Goal: Task Accomplishment & Management: Manage account settings

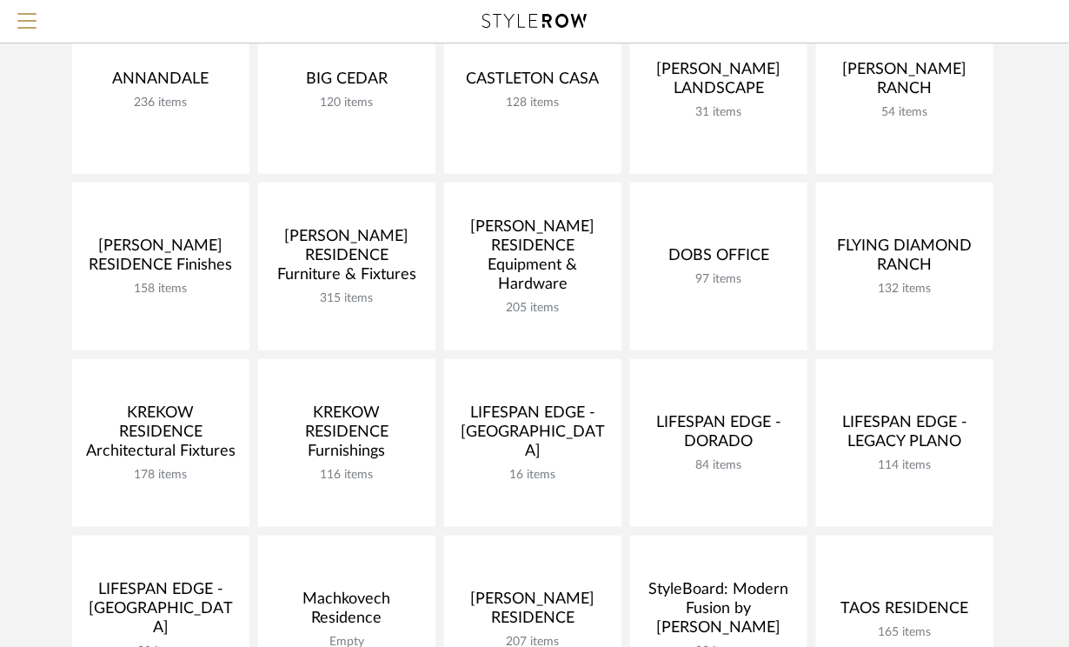
scroll to position [393, 0]
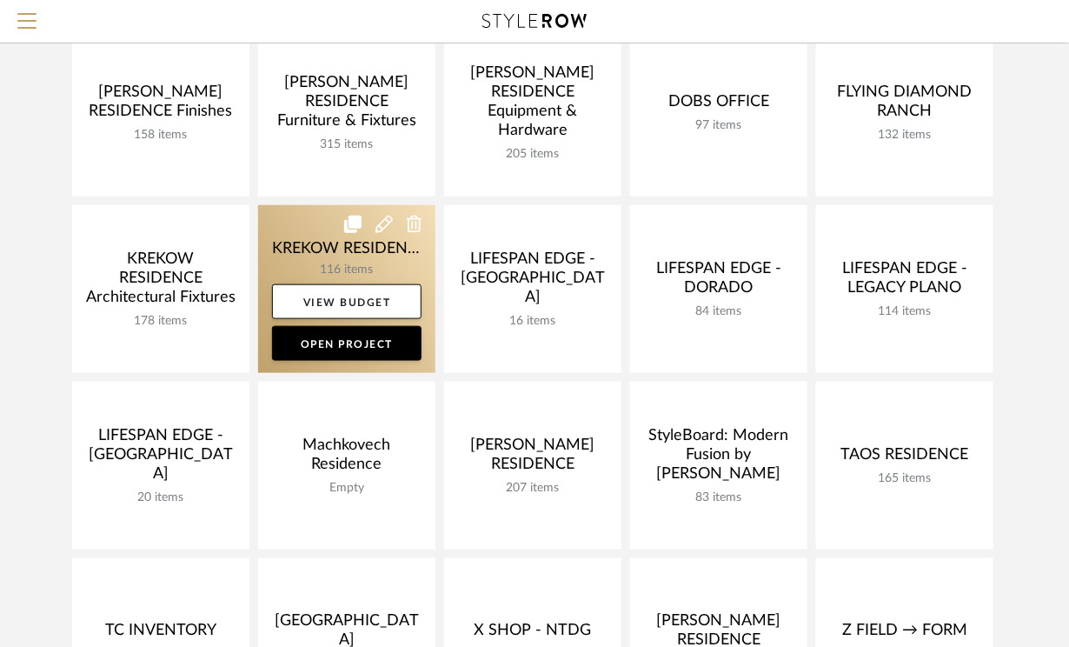
click at [303, 248] on link at bounding box center [346, 289] width 177 height 168
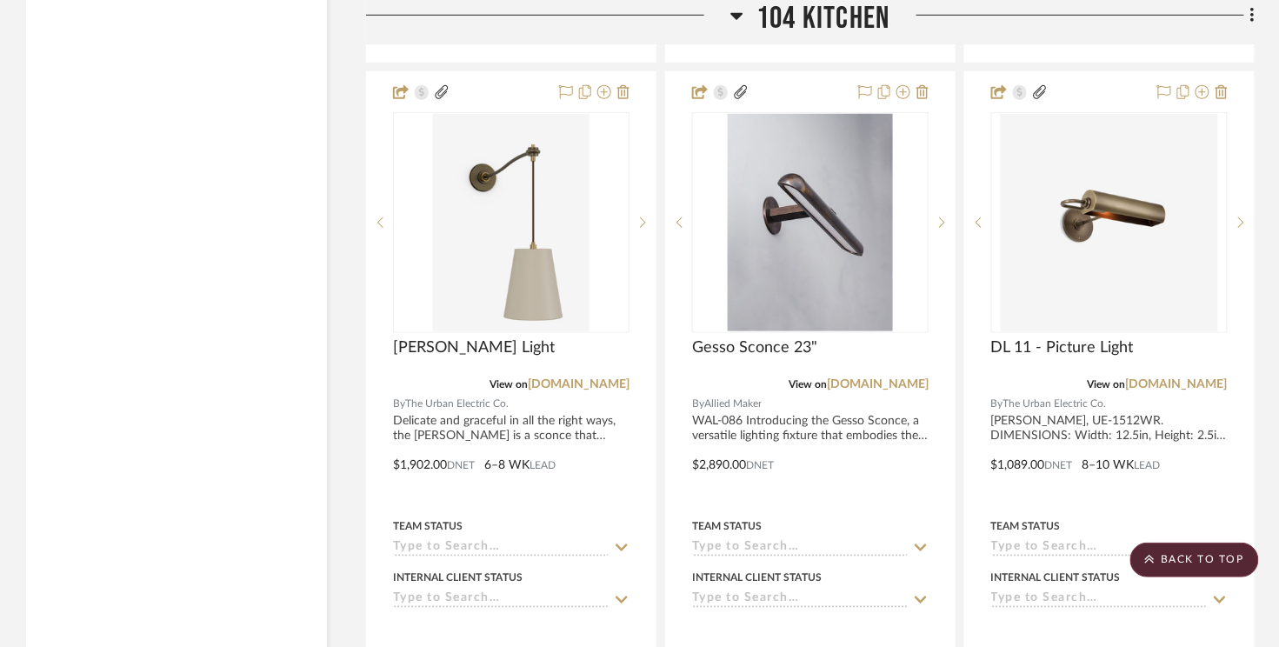
scroll to position [6155, 0]
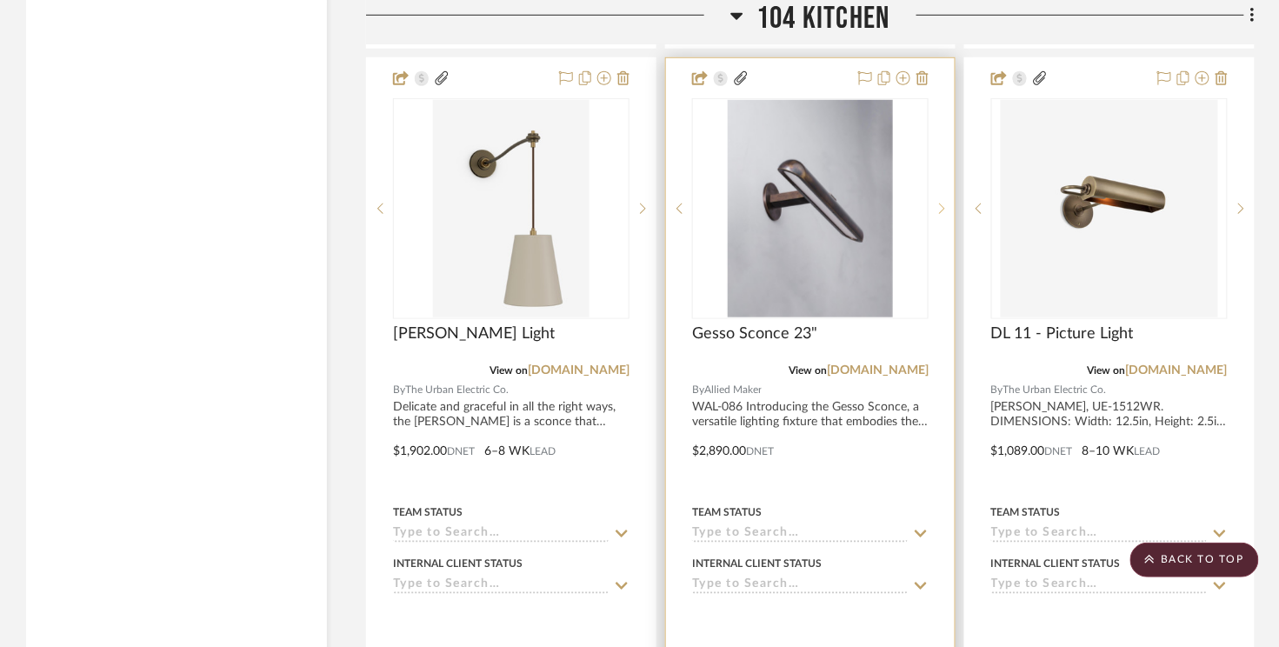
click at [935, 203] on sr-next-btn at bounding box center [941, 209] width 26 height 12
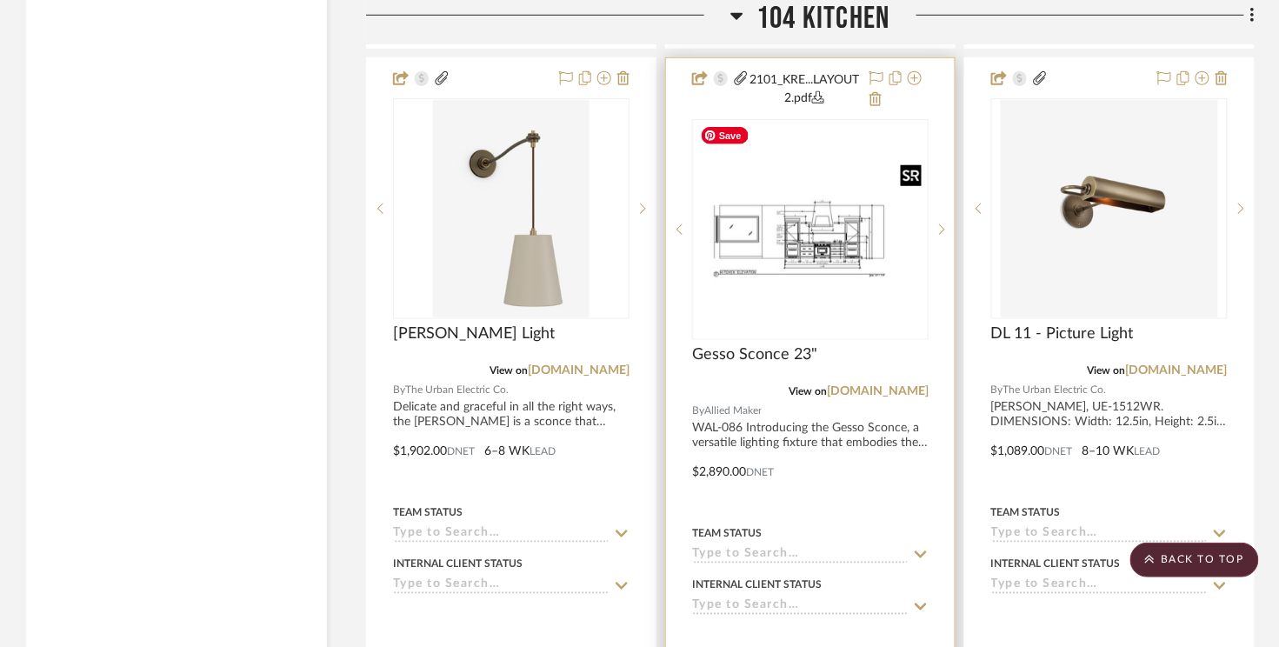
click at [863, 228] on img "1" at bounding box center [810, 230] width 233 height 180
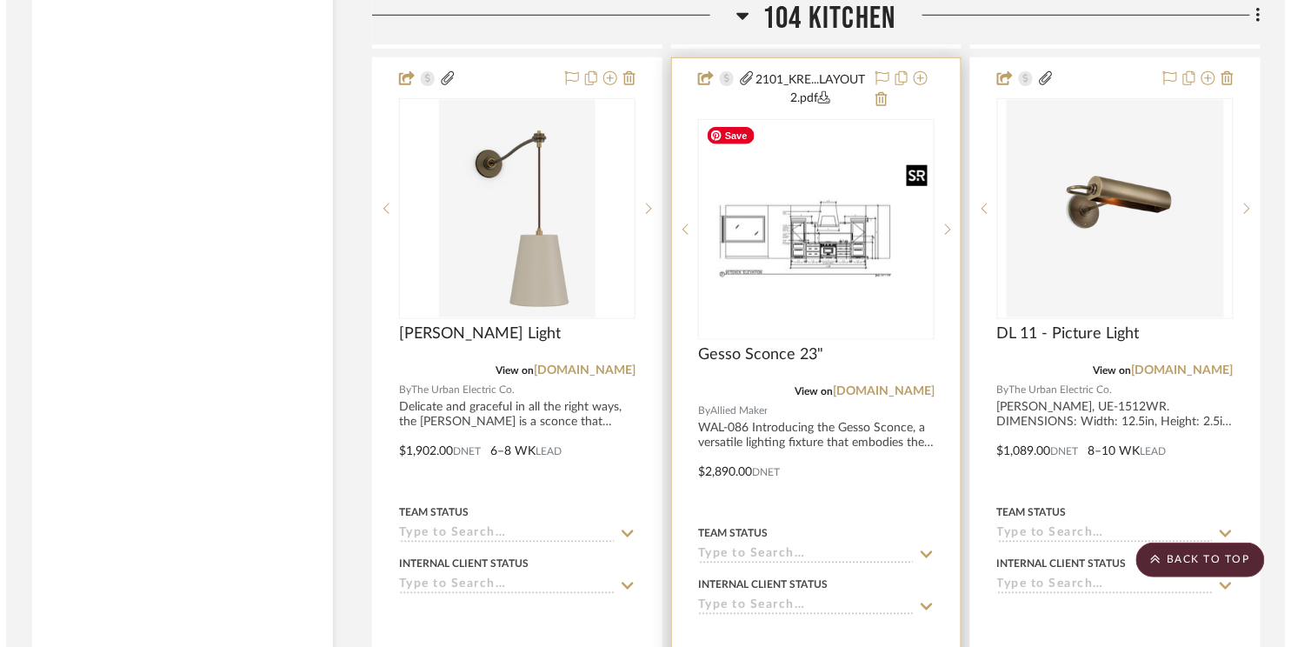
scroll to position [0, 0]
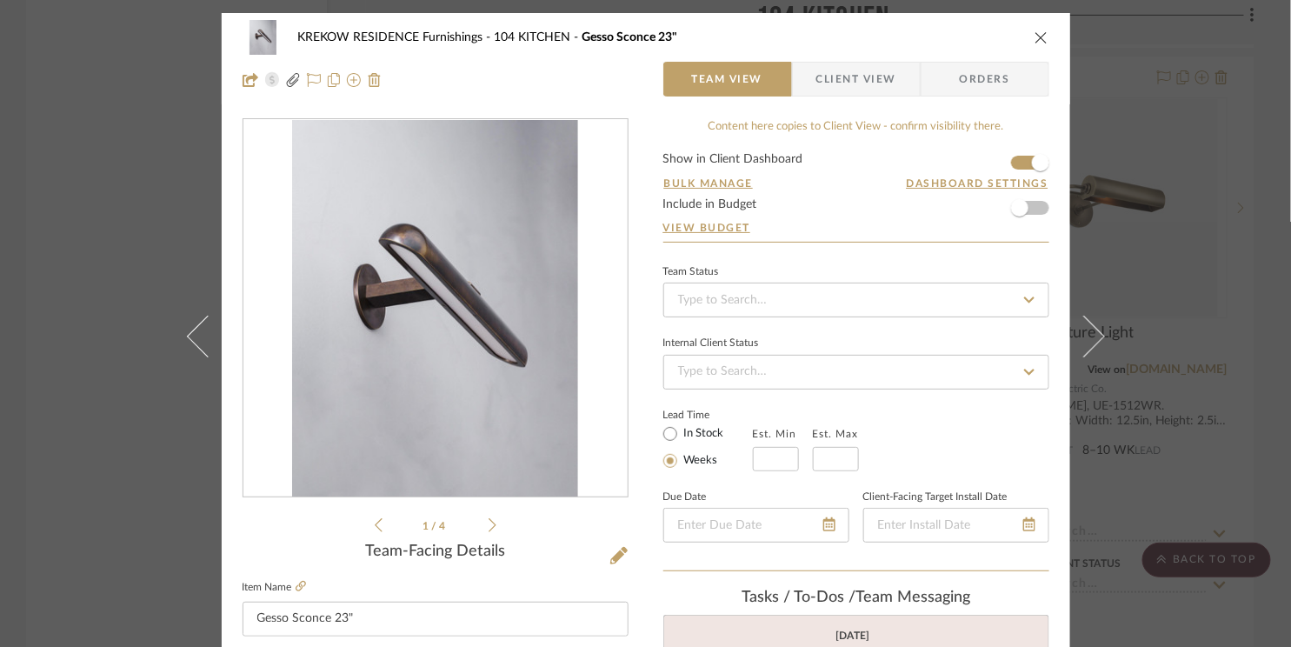
click at [488, 525] on icon at bounding box center [492, 525] width 8 height 16
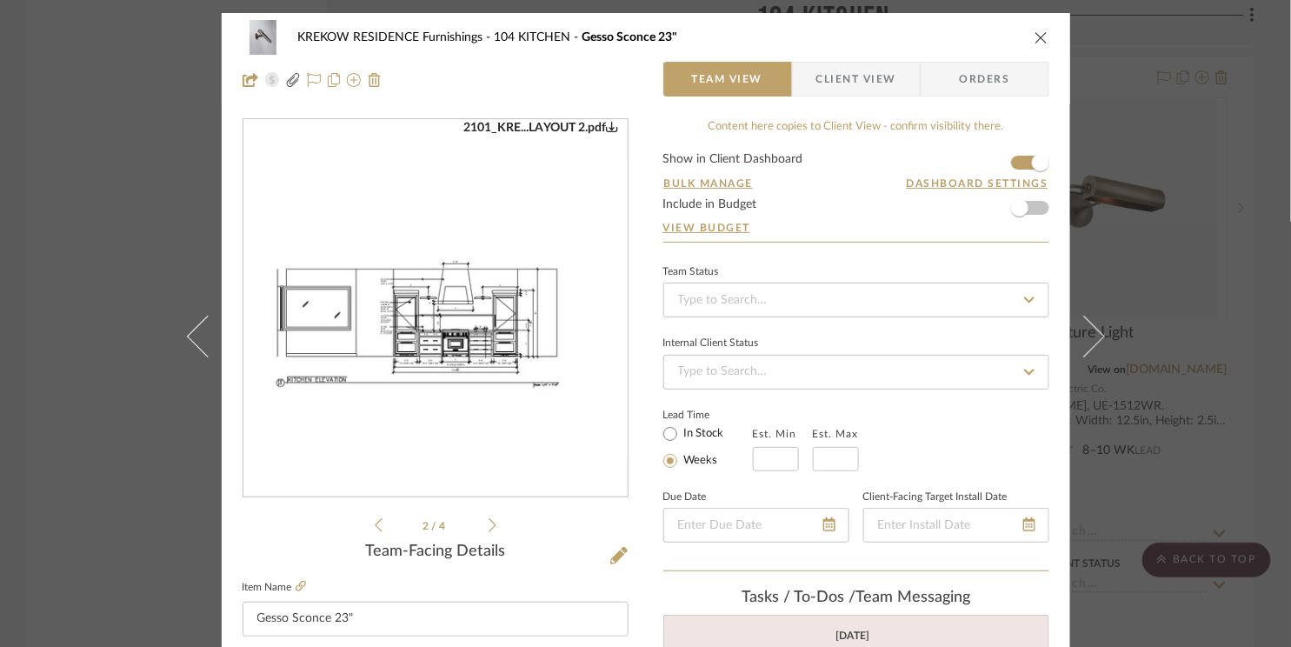
click at [488, 525] on icon at bounding box center [492, 525] width 8 height 16
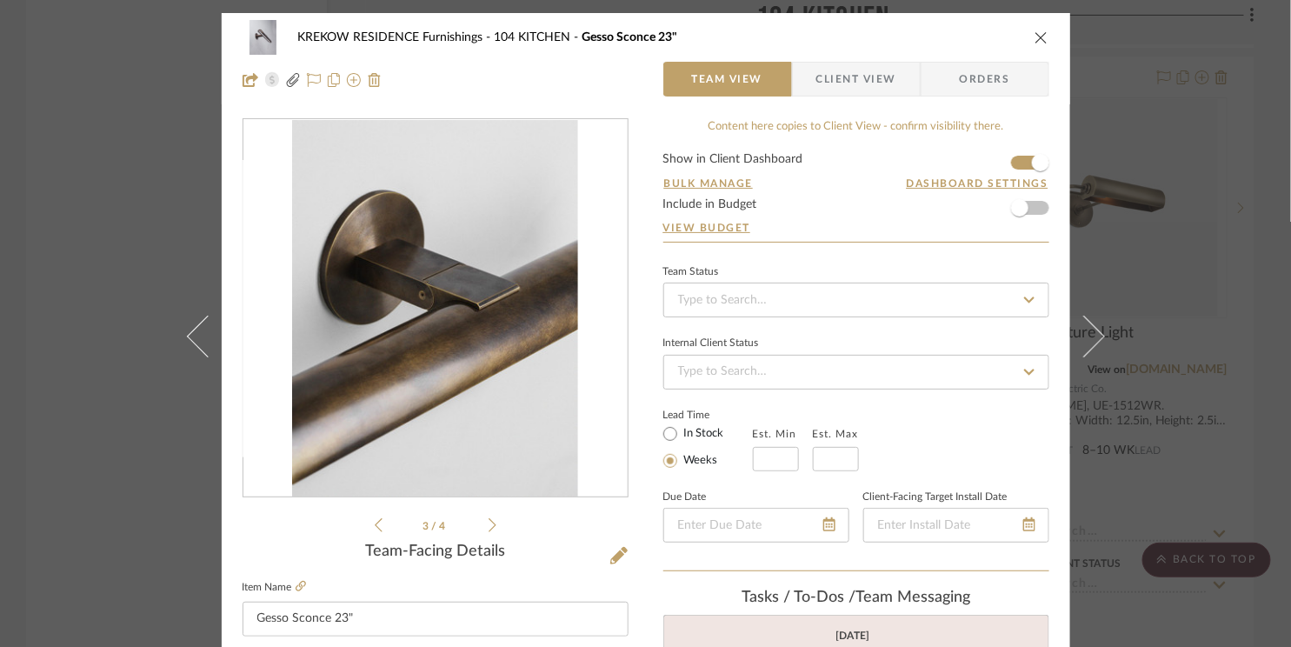
click at [1034, 37] on icon "close" at bounding box center [1041, 37] width 14 height 14
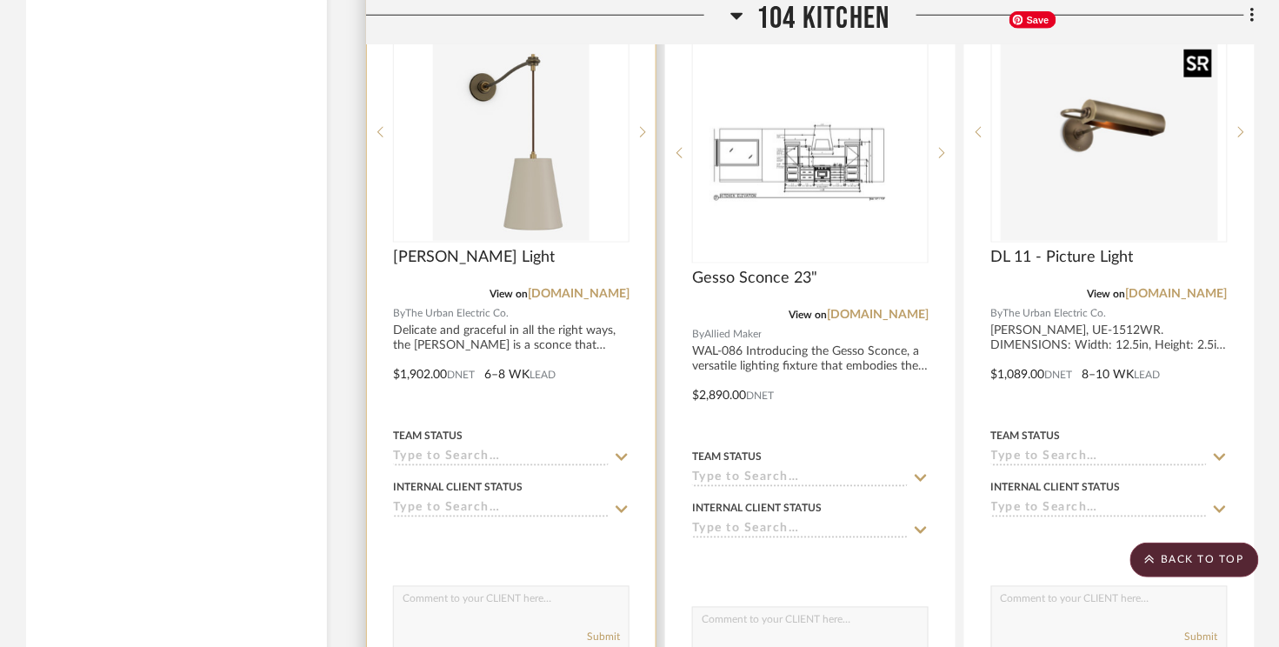
scroll to position [6233, 0]
click at [520, 168] on div at bounding box center [511, 131] width 236 height 221
click at [647, 125] on sr-next-btn at bounding box center [642, 131] width 26 height 12
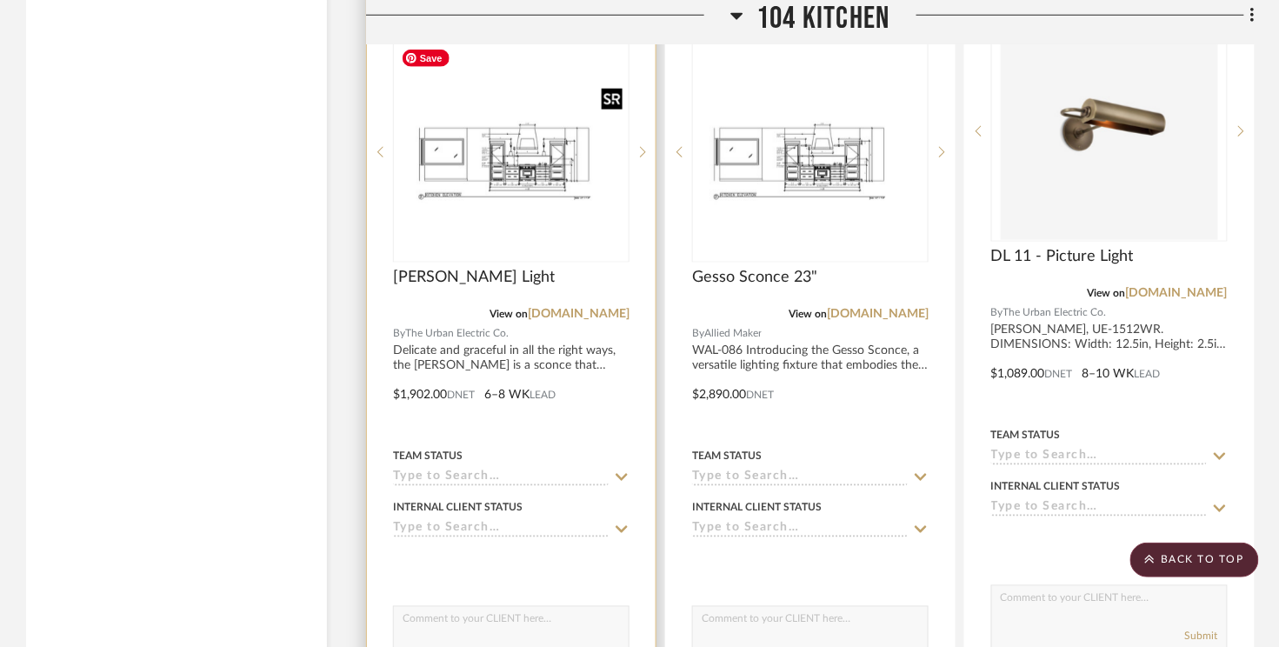
click at [526, 162] on img "1" at bounding box center [511, 153] width 233 height 180
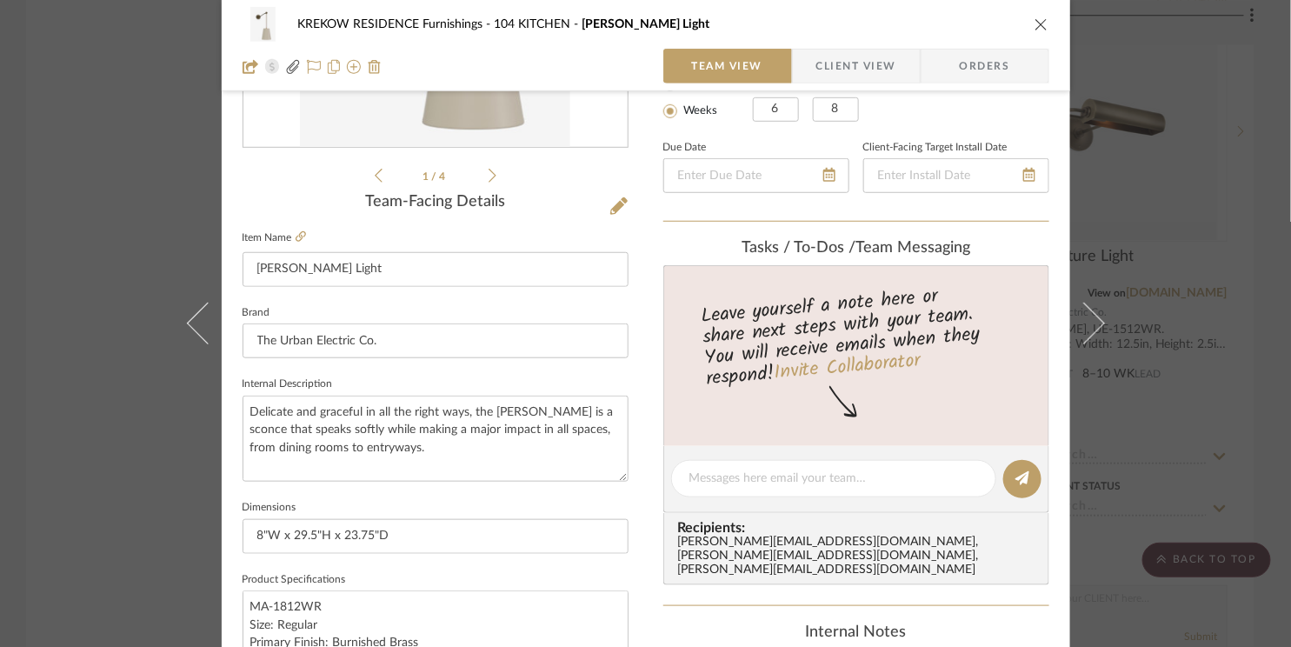
scroll to position [218, 0]
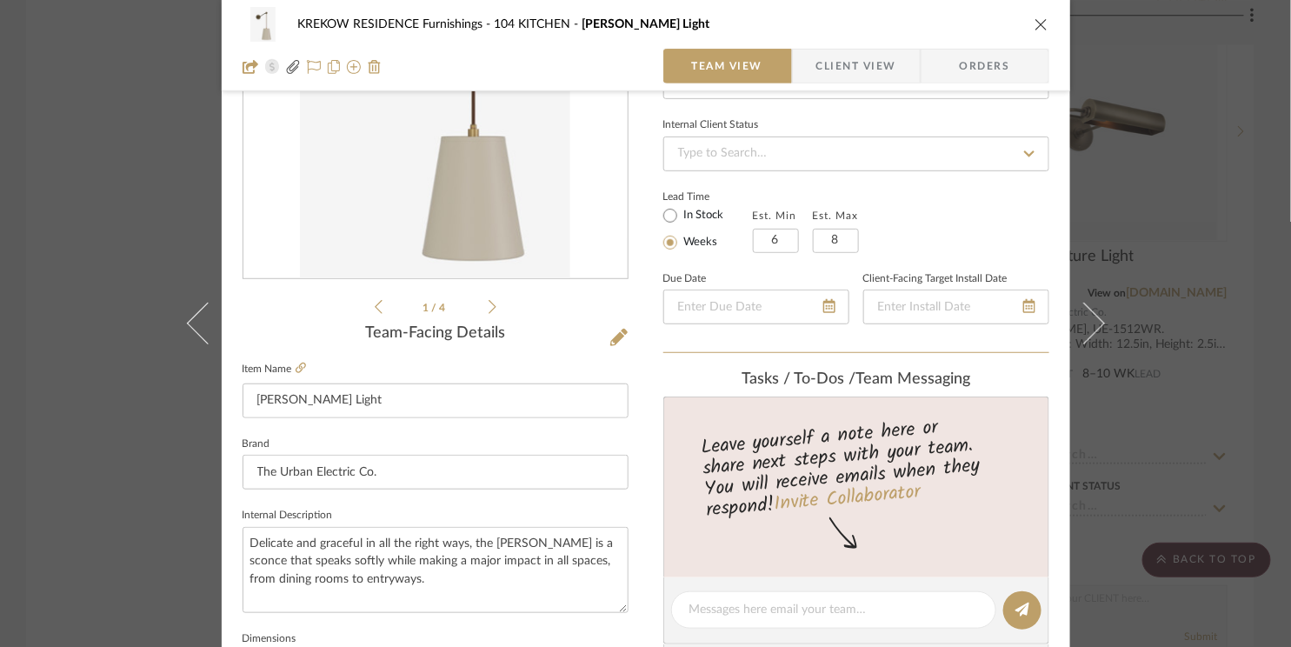
click at [490, 304] on div "2101_KRE...LAYOUT 3.pdf 1 / 4" at bounding box center [435, 108] width 386 height 417
click at [488, 306] on icon at bounding box center [492, 307] width 8 height 16
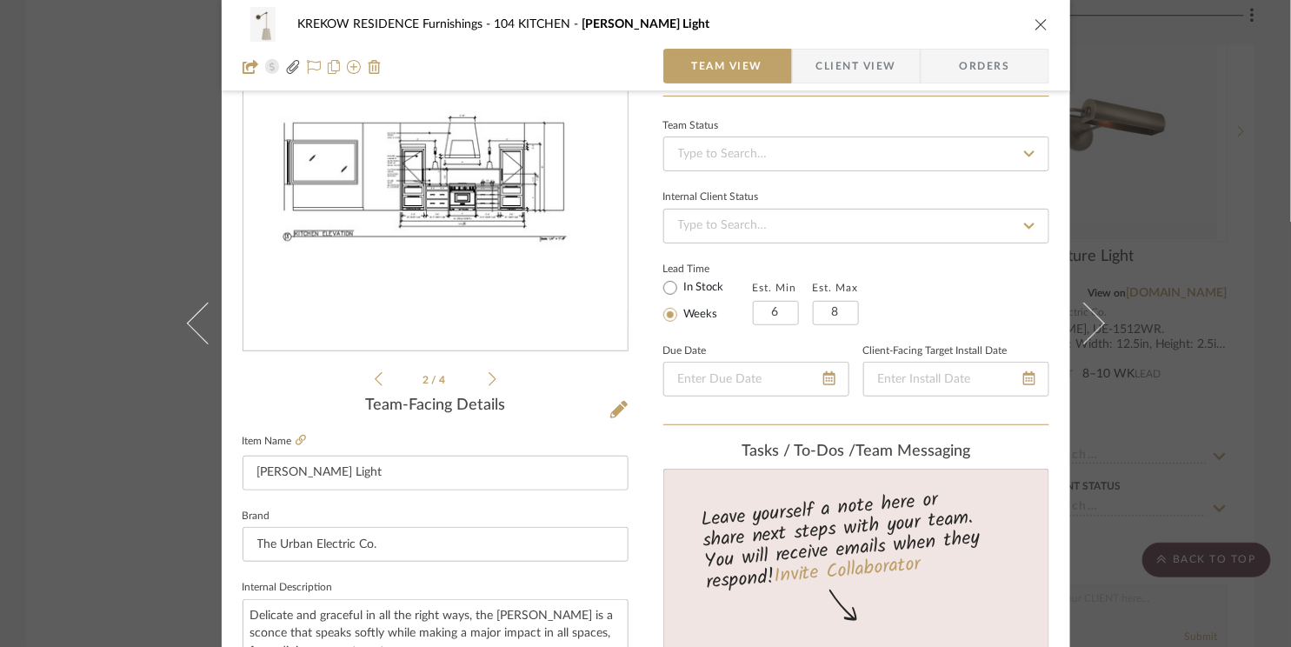
scroll to position [84, 0]
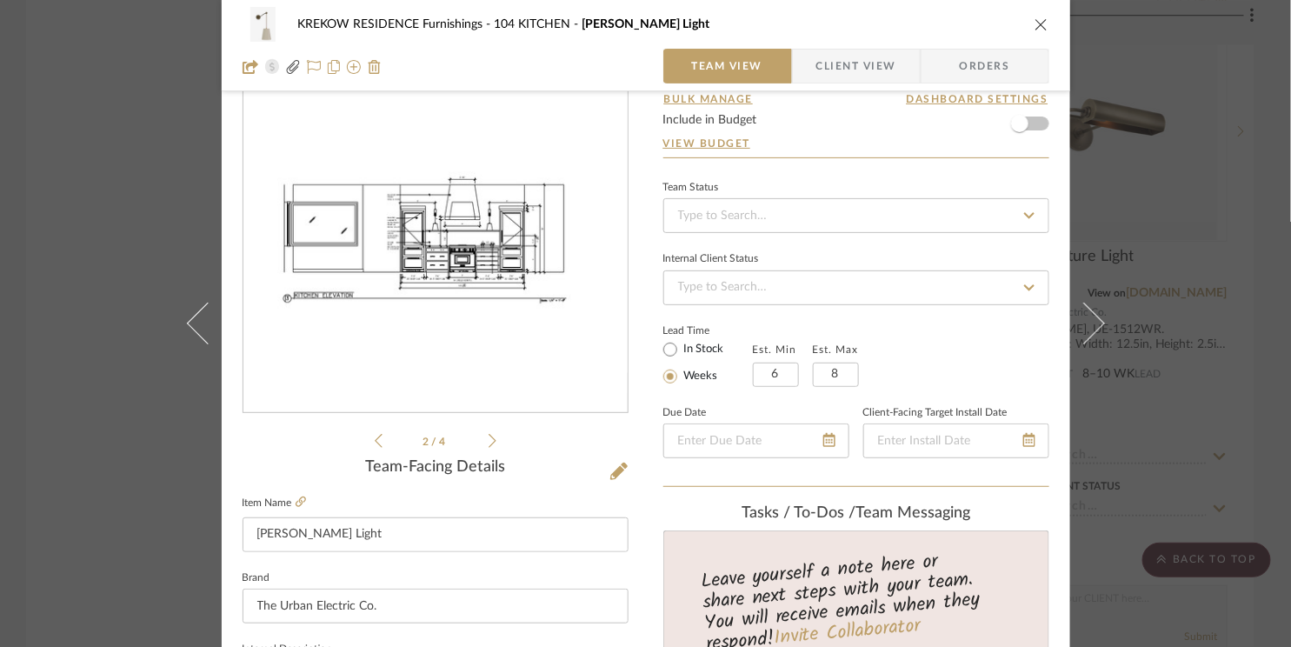
click at [477, 245] on img "1" at bounding box center [435, 224] width 384 height 297
click at [1035, 27] on icon "close" at bounding box center [1041, 24] width 14 height 14
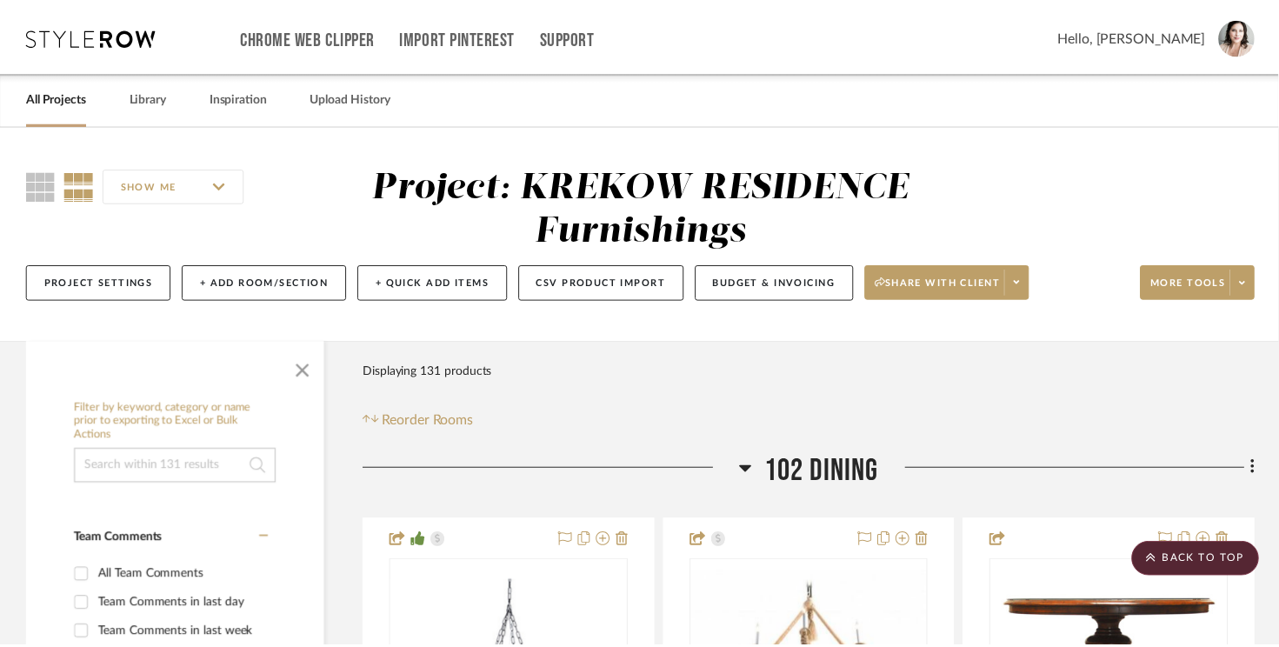
scroll to position [6233, 0]
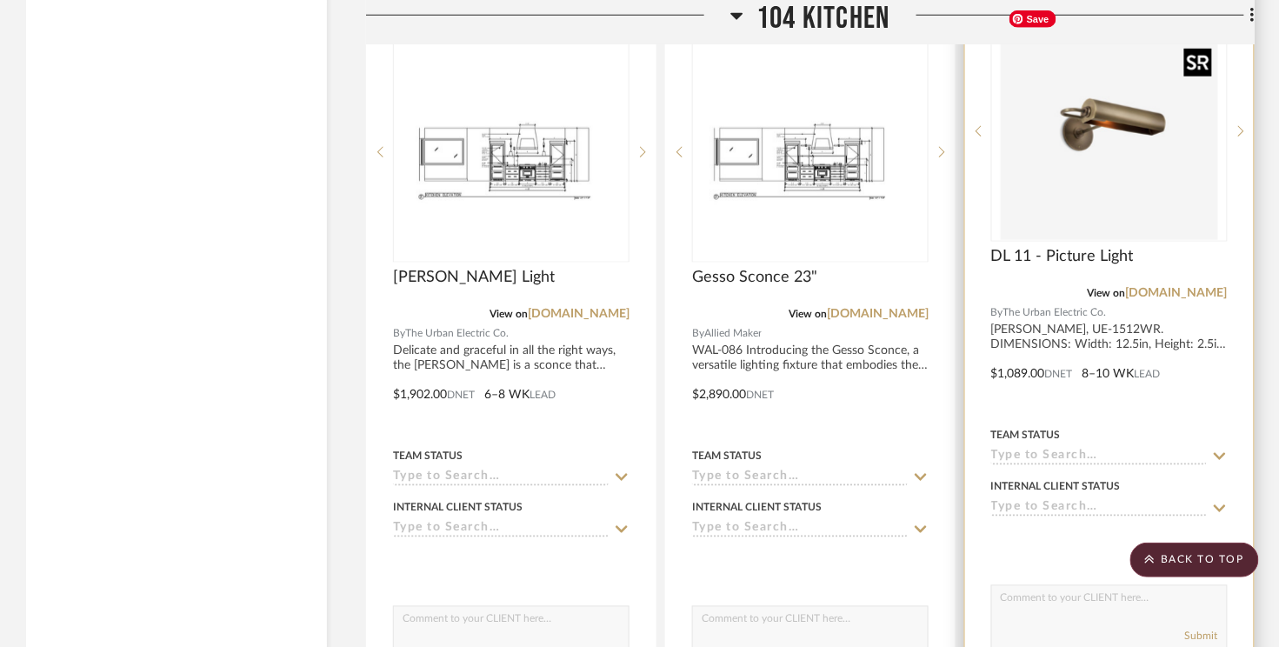
click at [1080, 107] on img "0" at bounding box center [1108, 131] width 217 height 217
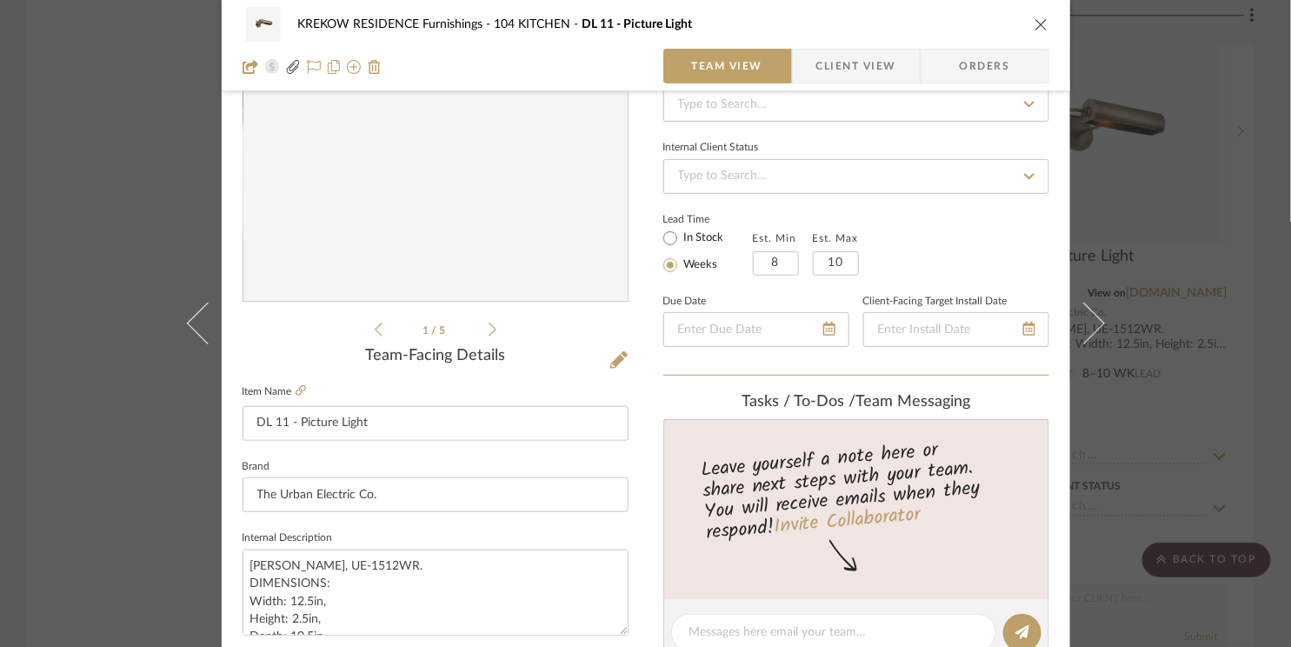
scroll to position [123, 0]
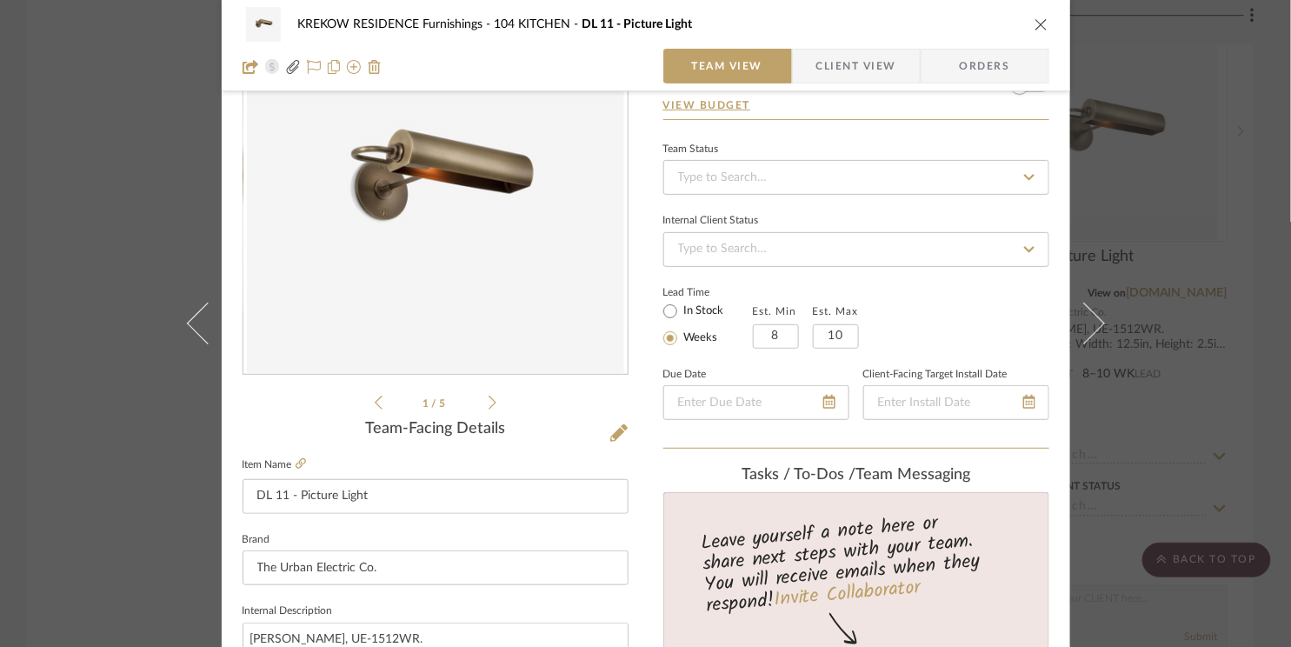
click at [488, 397] on icon at bounding box center [492, 403] width 8 height 16
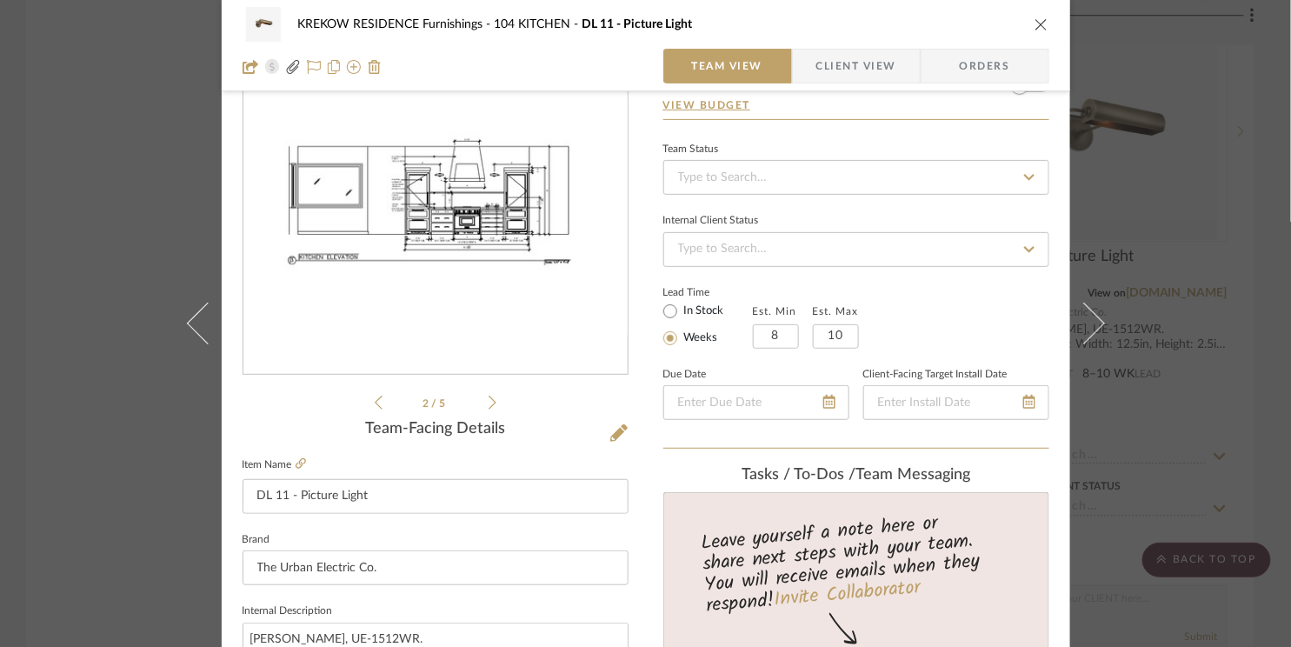
click at [1034, 25] on icon "close" at bounding box center [1041, 24] width 14 height 14
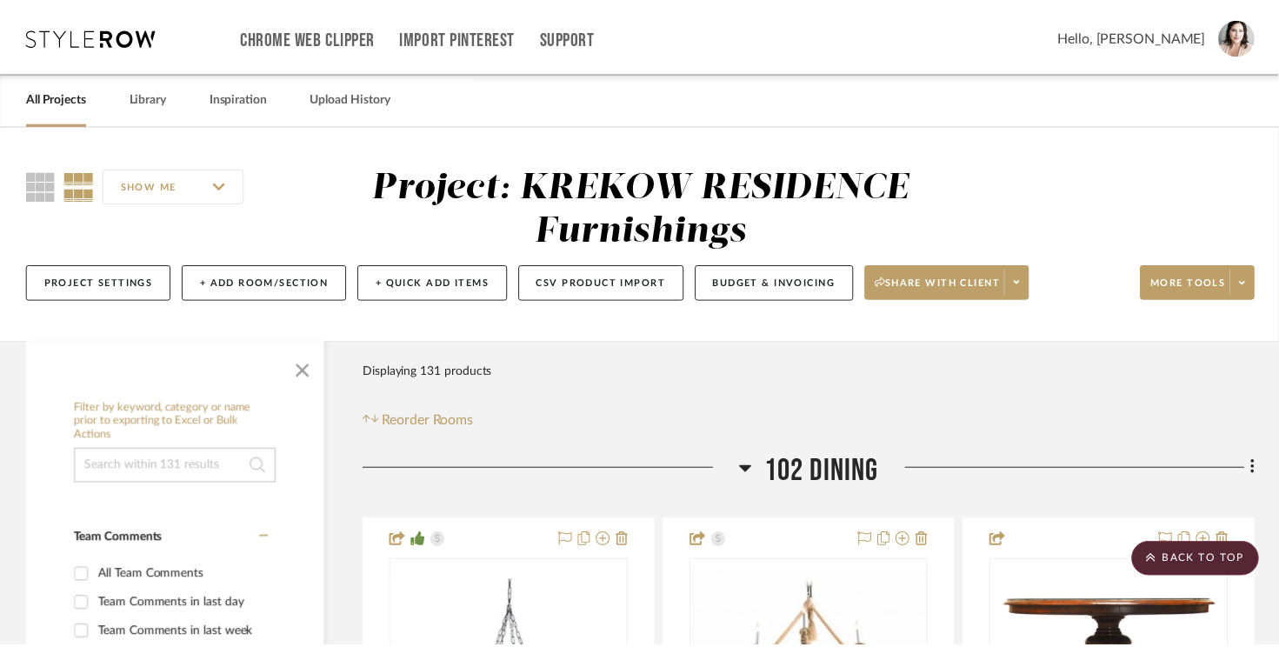
scroll to position [6233, 0]
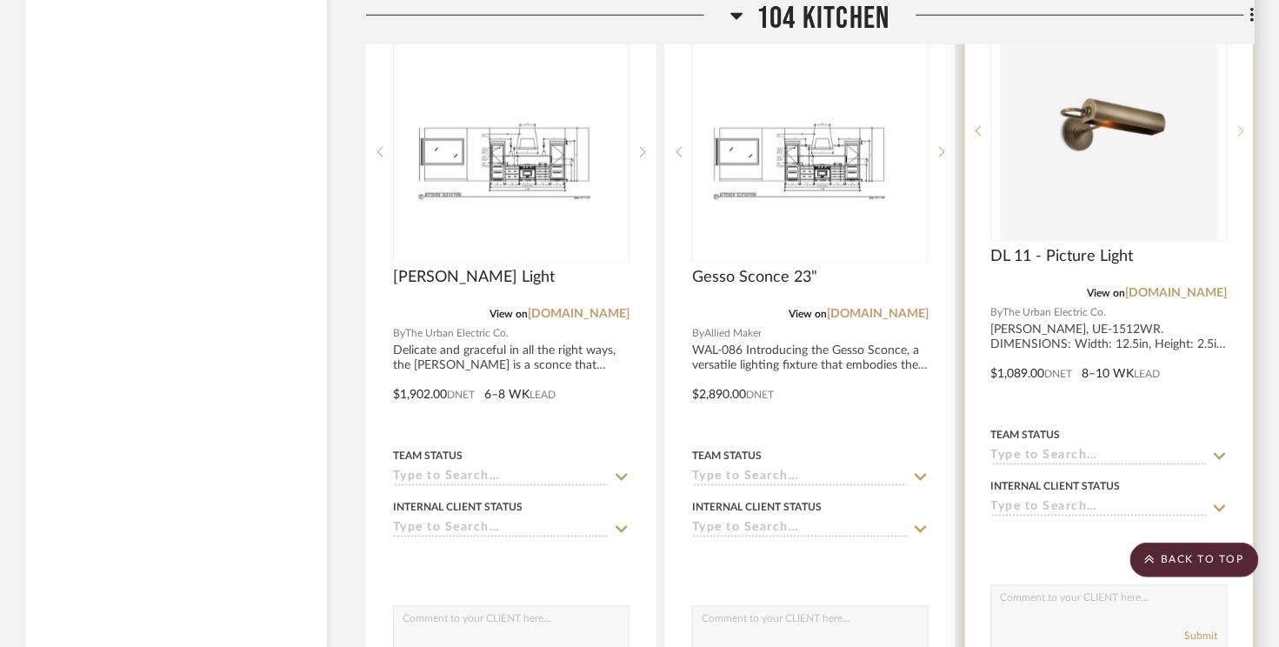
click at [1080, 125] on icon at bounding box center [1241, 131] width 6 height 12
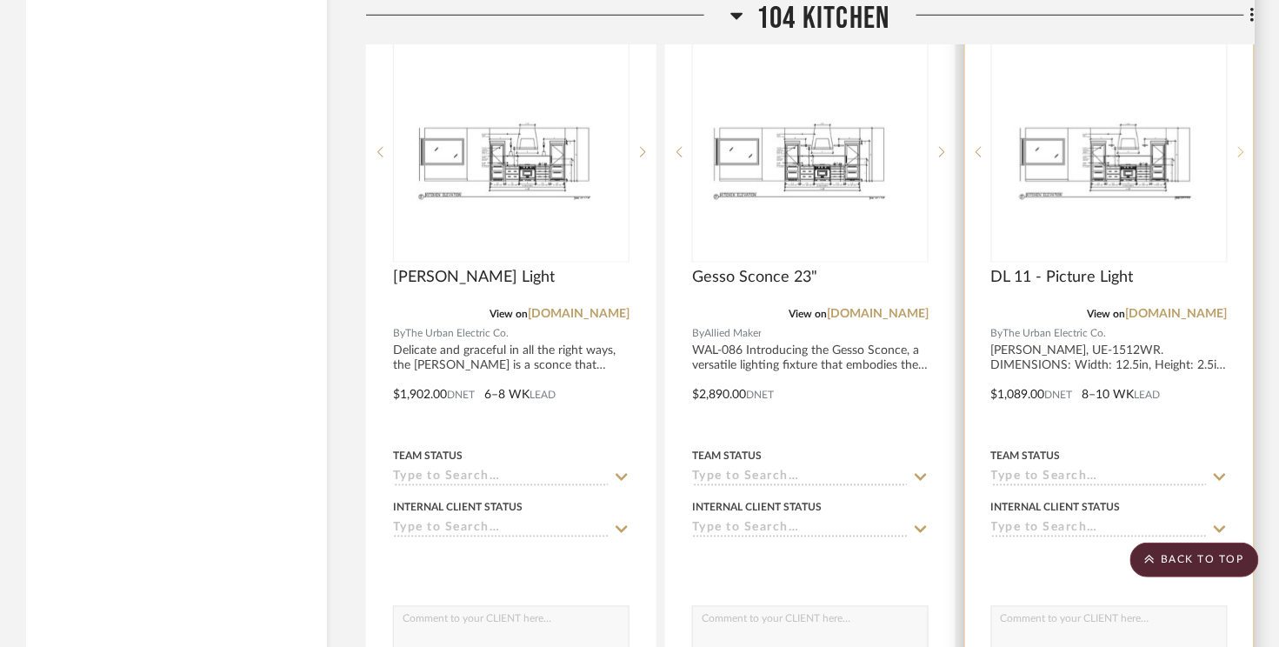
click at [1080, 109] on div at bounding box center [1240, 152] width 26 height 221
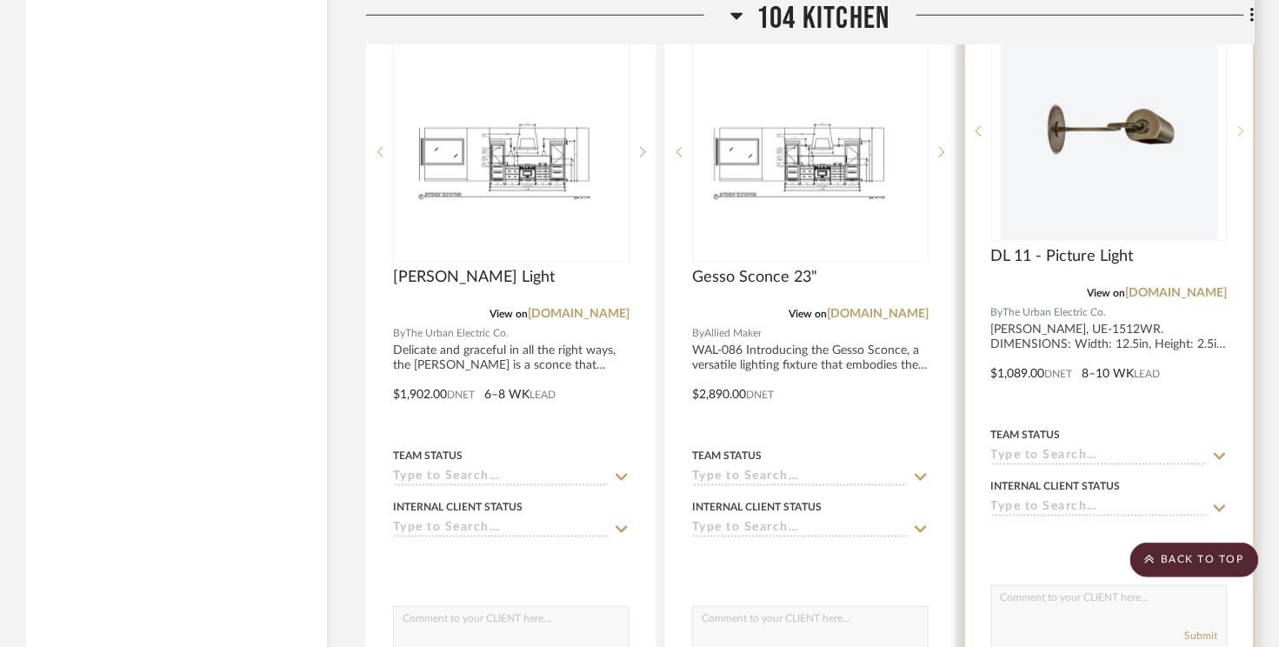
click at [1080, 125] on icon at bounding box center [1241, 131] width 6 height 12
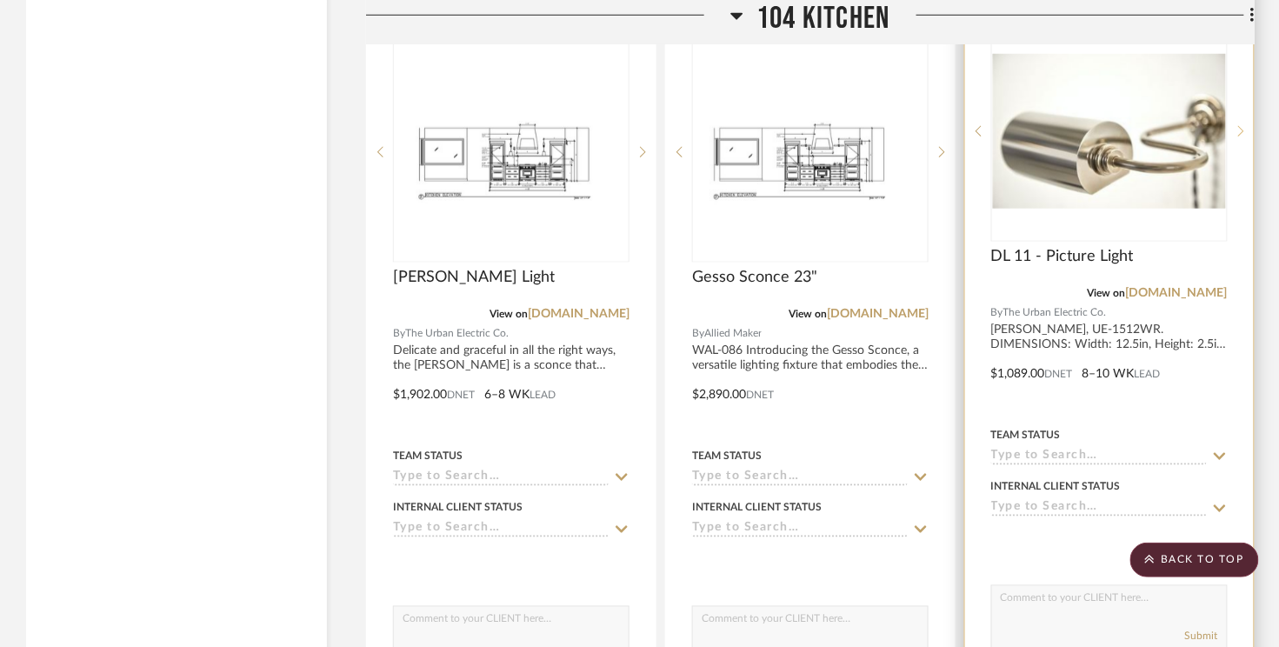
click at [1080, 125] on icon at bounding box center [1241, 131] width 6 height 12
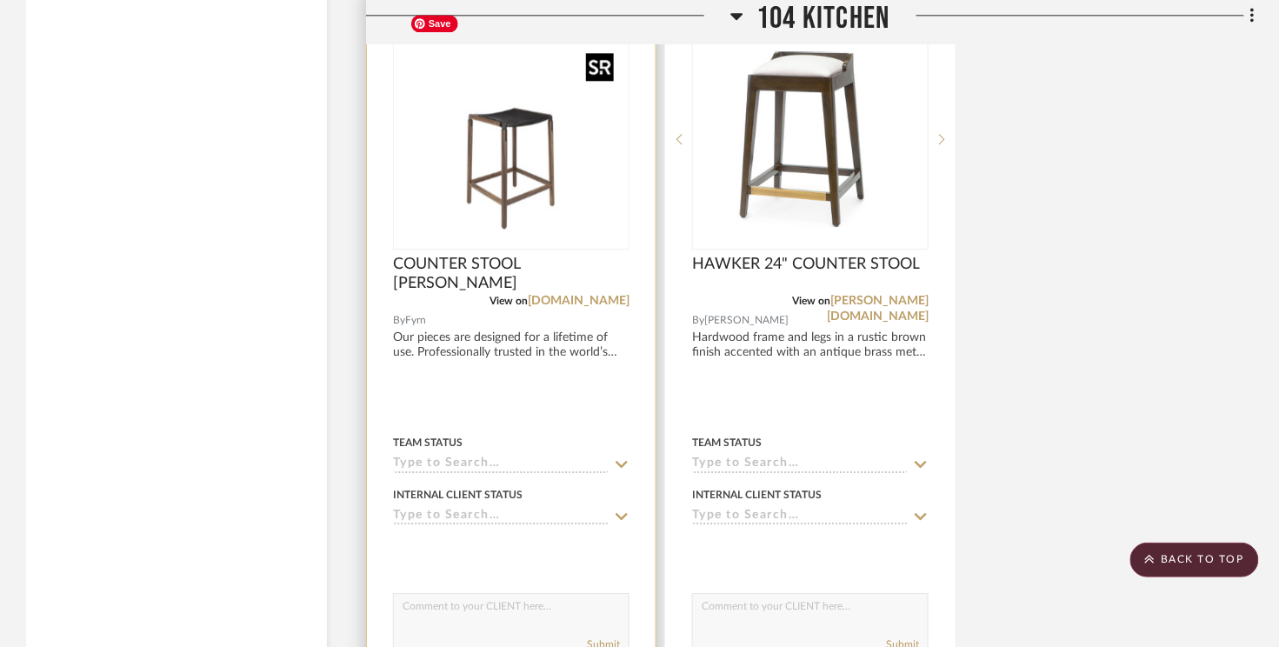
scroll to position [6775, 0]
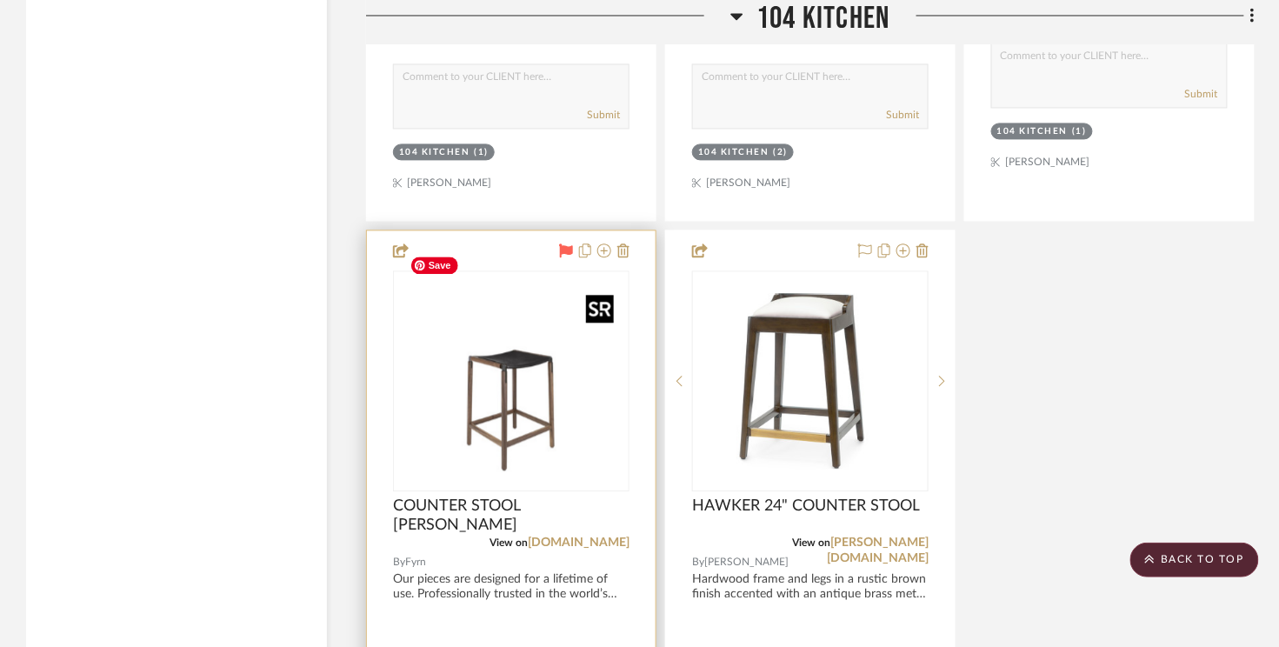
click at [494, 371] on img "0" at bounding box center [510, 380] width 217 height 217
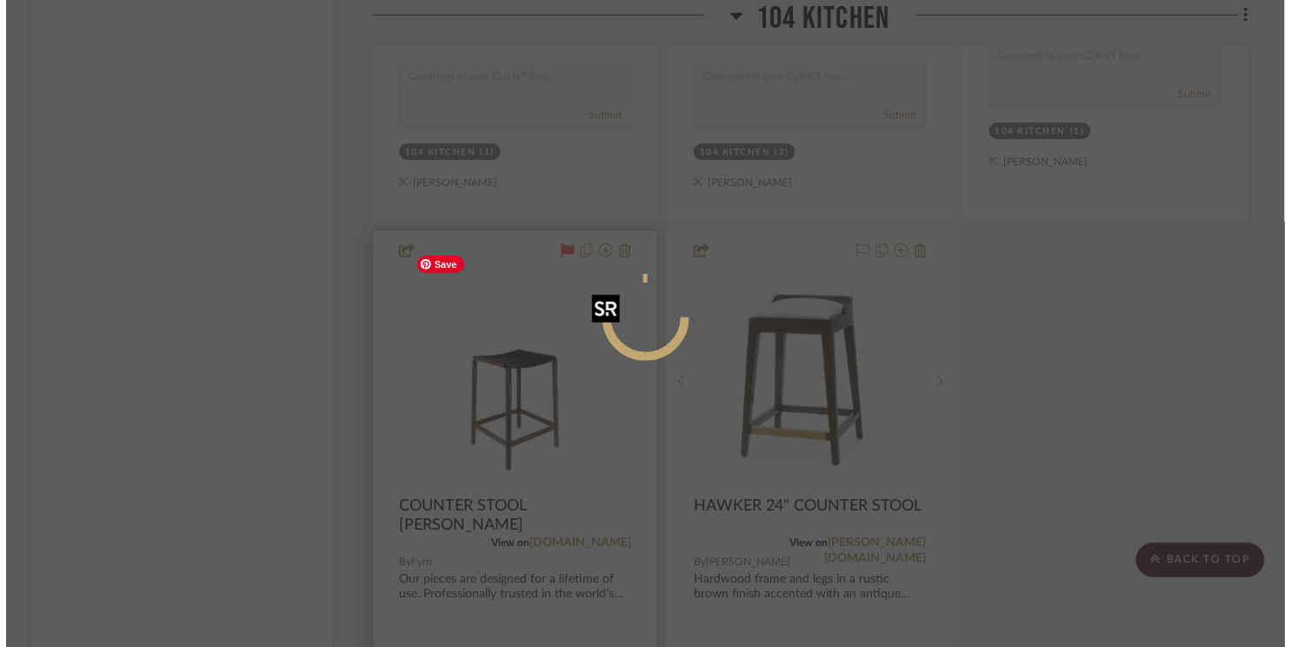
scroll to position [0, 0]
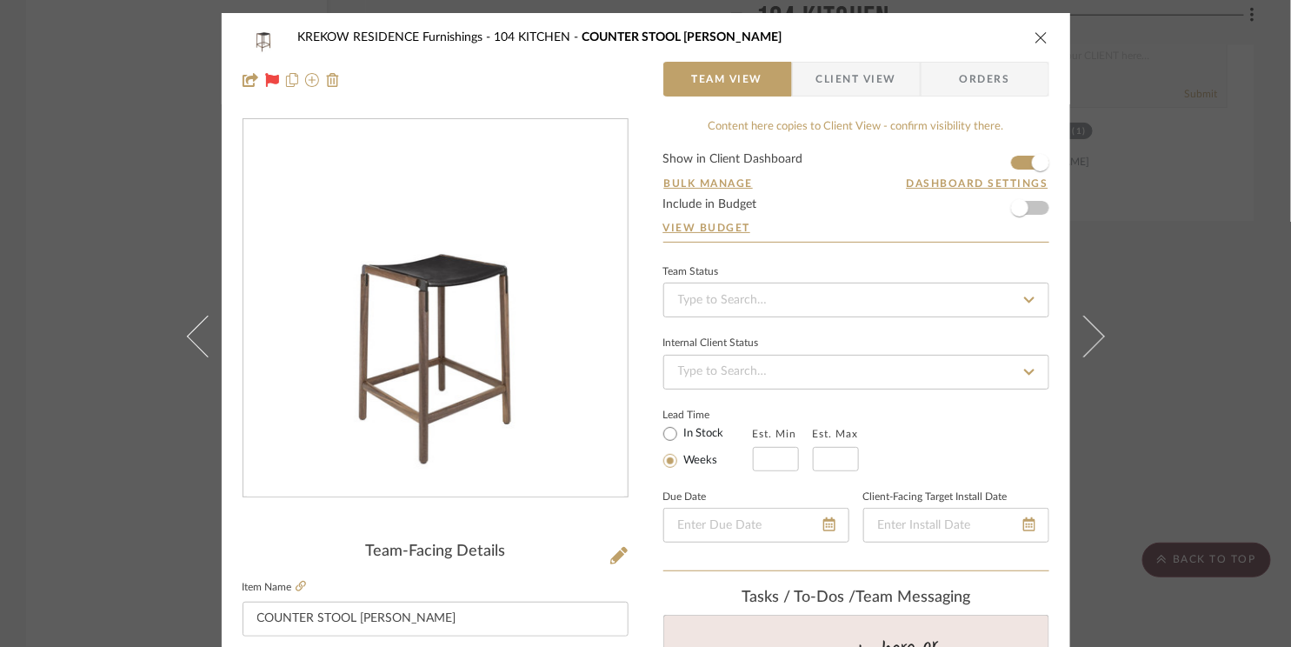
click at [1034, 43] on icon "close" at bounding box center [1041, 37] width 14 height 14
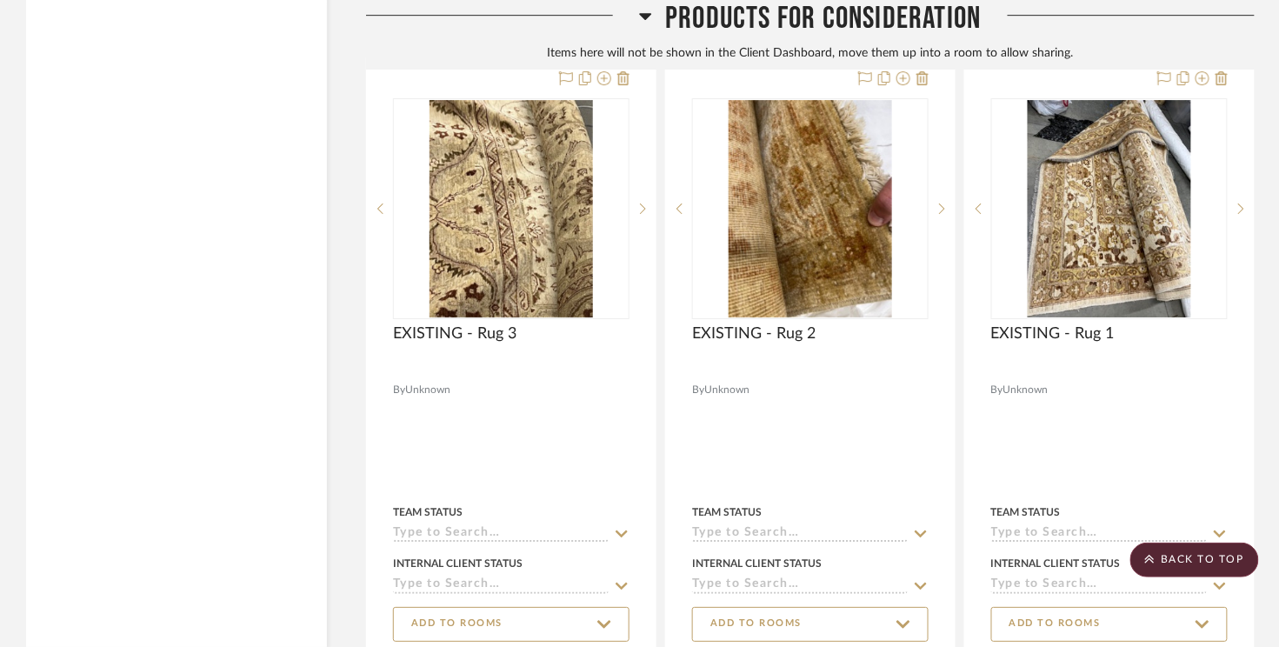
scroll to position [28450, 0]
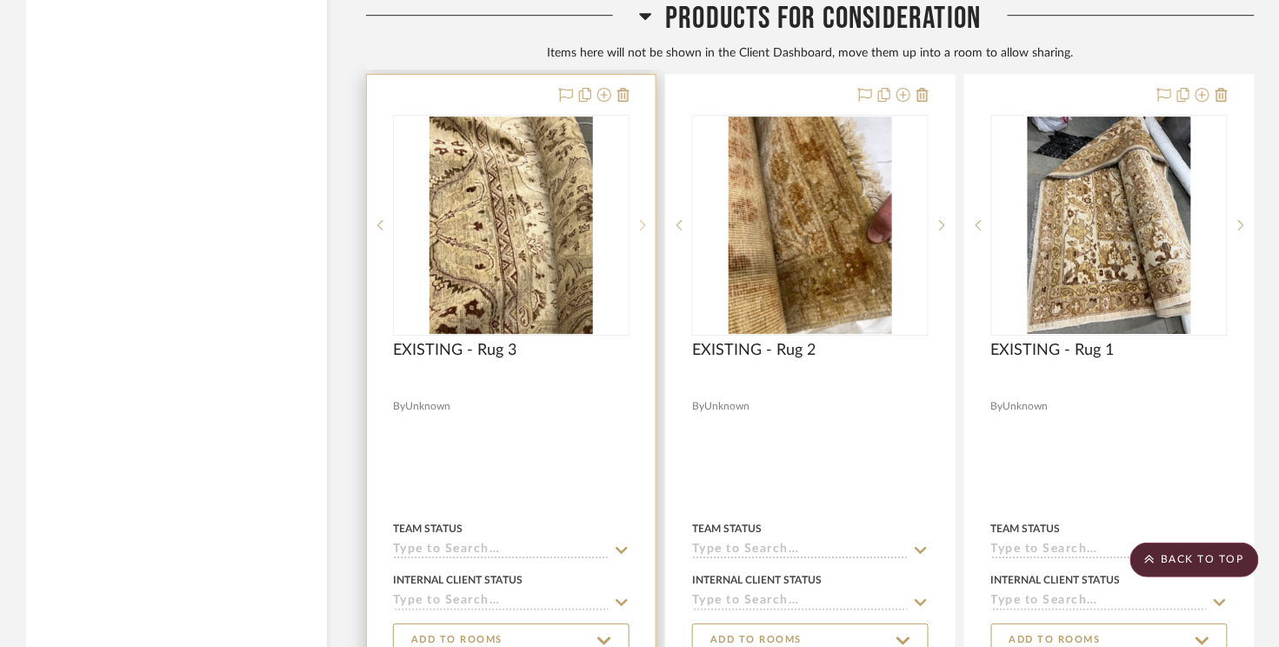
click at [636, 219] on sr-next-btn at bounding box center [642, 225] width 26 height 12
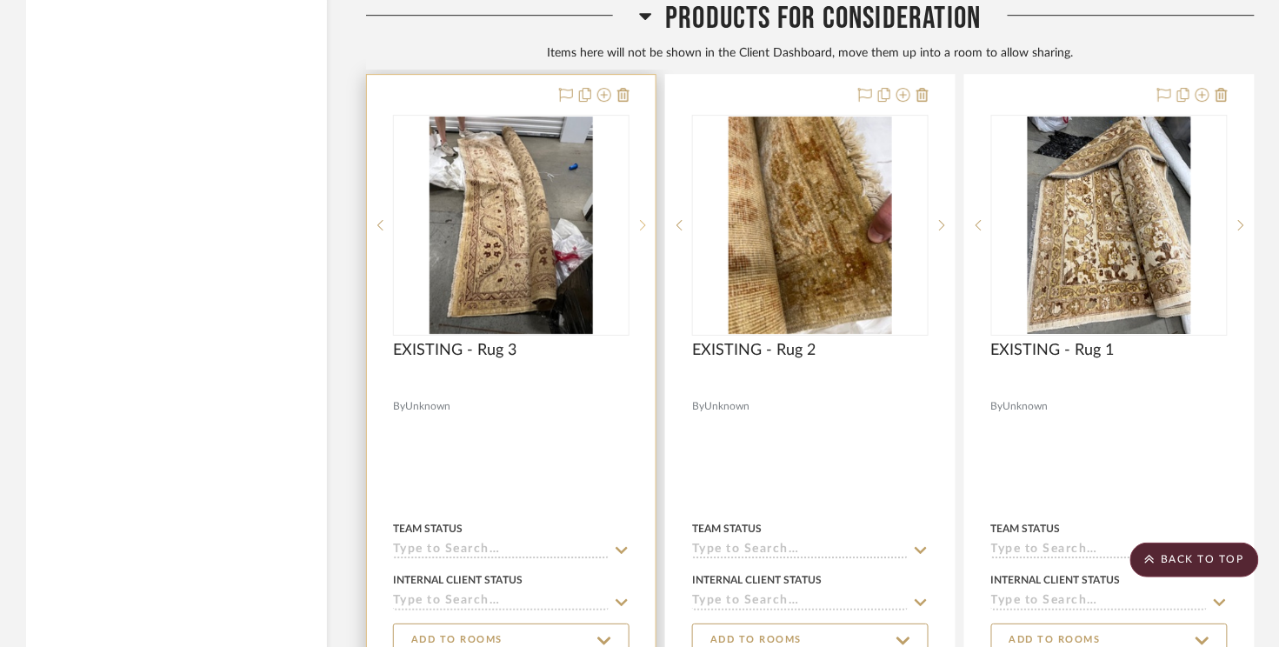
click at [636, 219] on sr-next-btn at bounding box center [642, 225] width 26 height 12
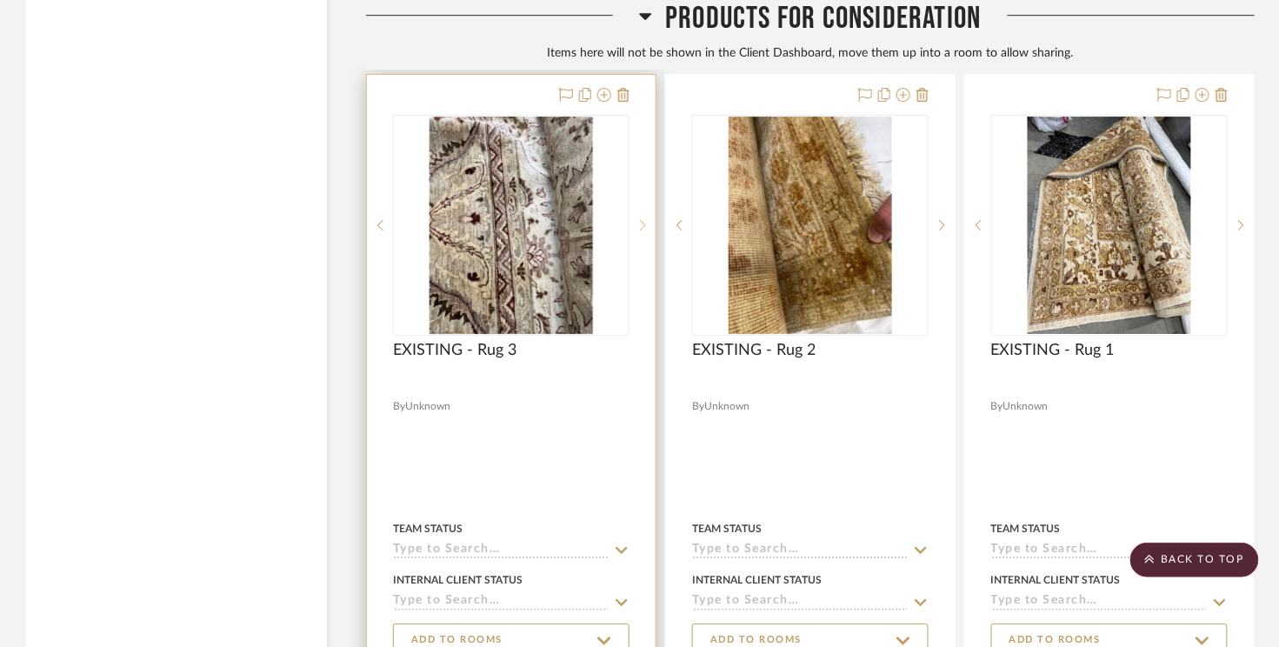
click at [636, 219] on sr-next-btn at bounding box center [642, 225] width 26 height 12
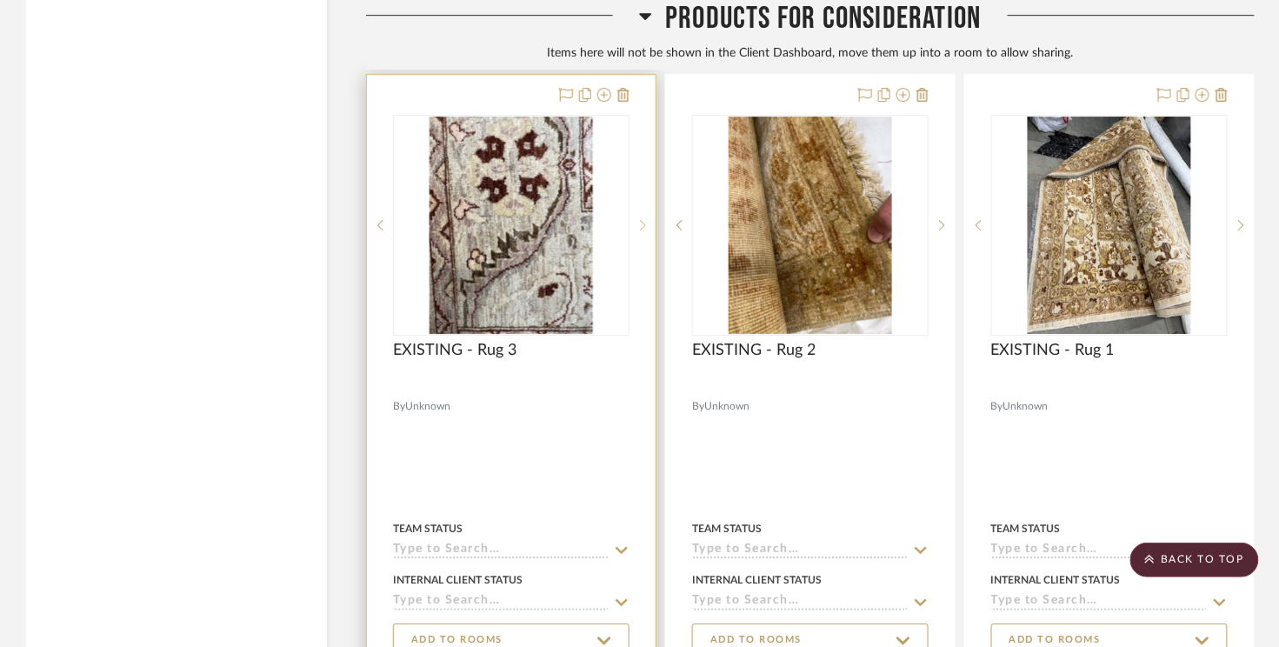
click at [636, 219] on sr-next-btn at bounding box center [642, 225] width 26 height 12
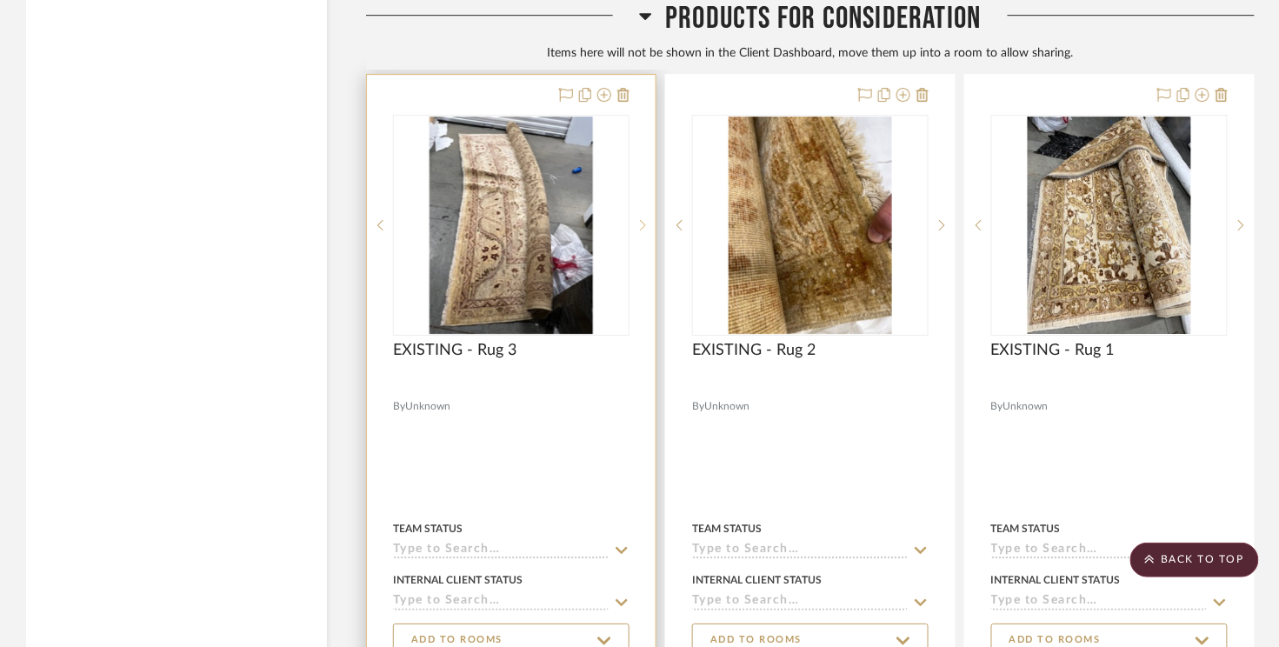
click at [636, 219] on sr-next-btn at bounding box center [642, 225] width 26 height 12
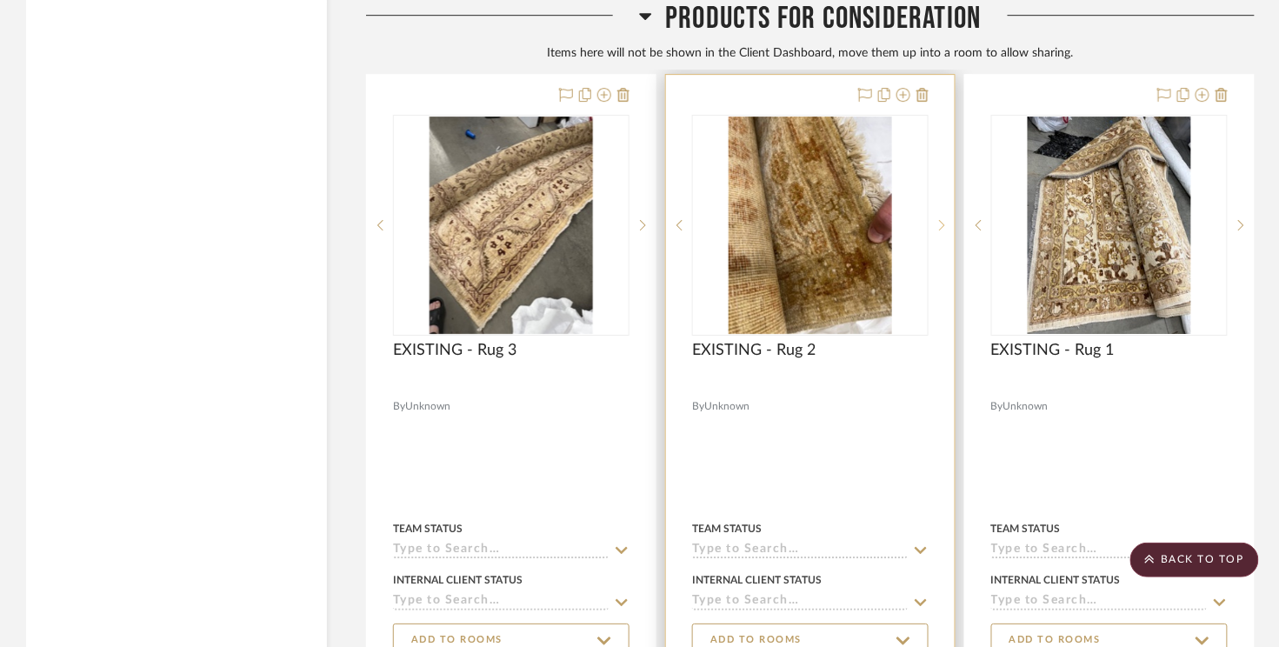
click at [943, 220] on icon at bounding box center [942, 225] width 6 height 10
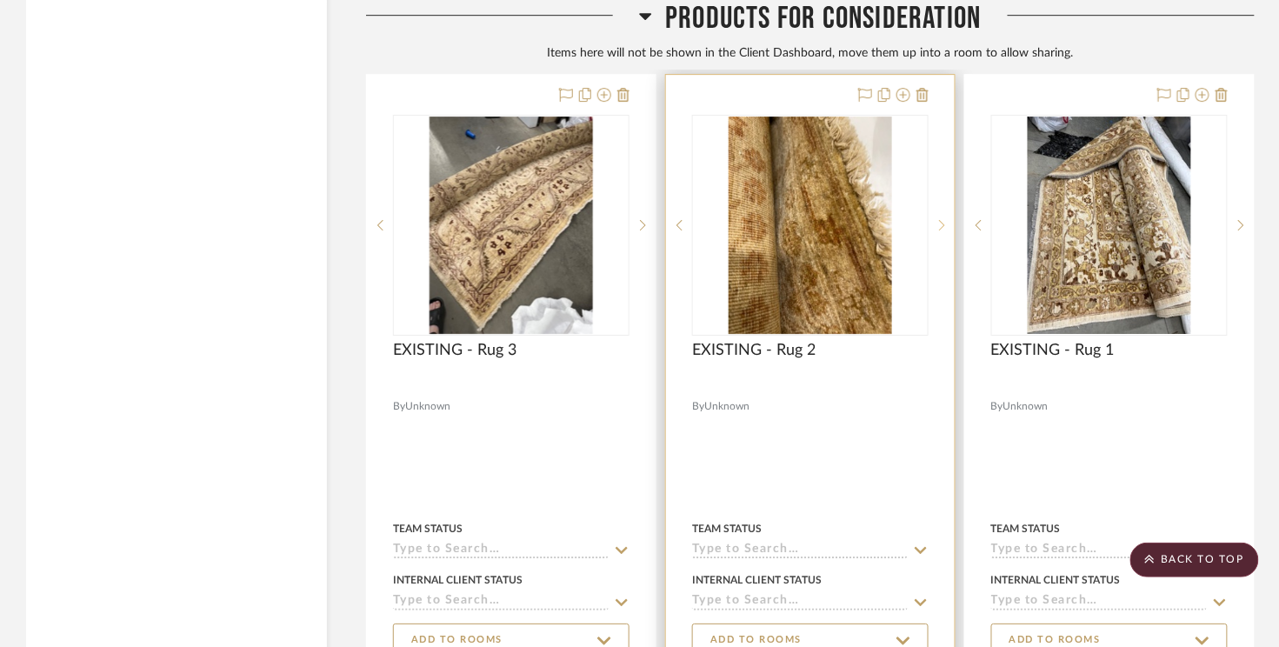
click at [943, 220] on icon at bounding box center [942, 225] width 6 height 10
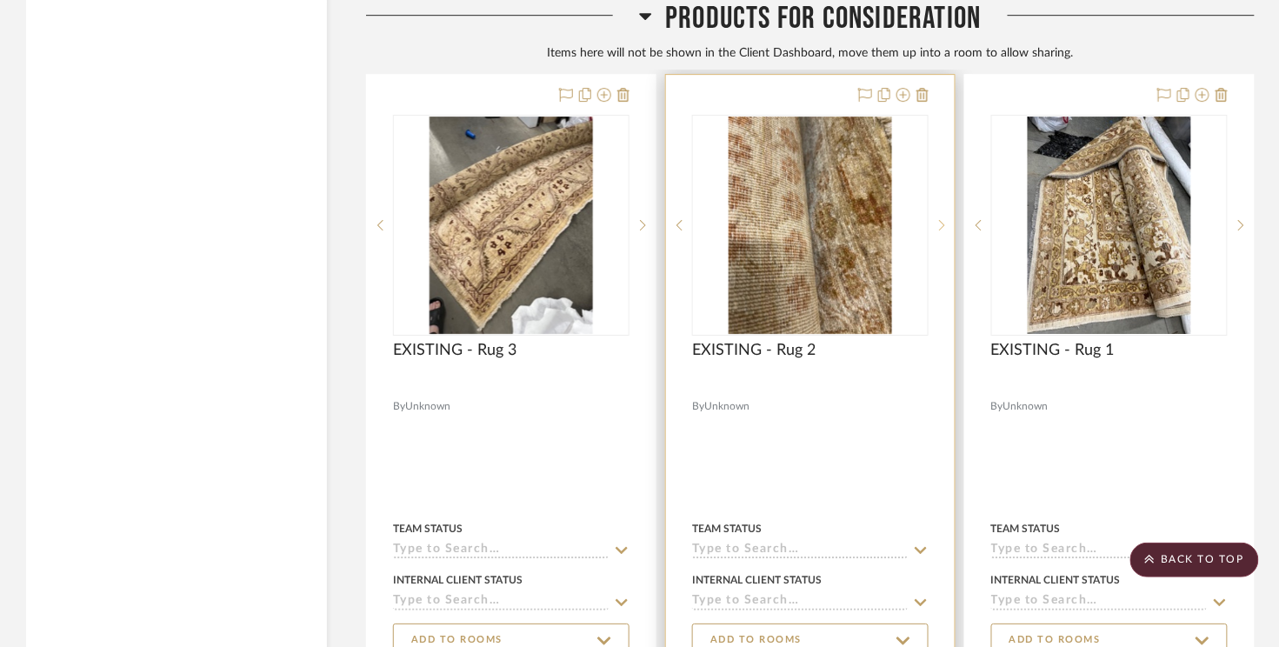
click at [943, 220] on icon at bounding box center [942, 225] width 6 height 10
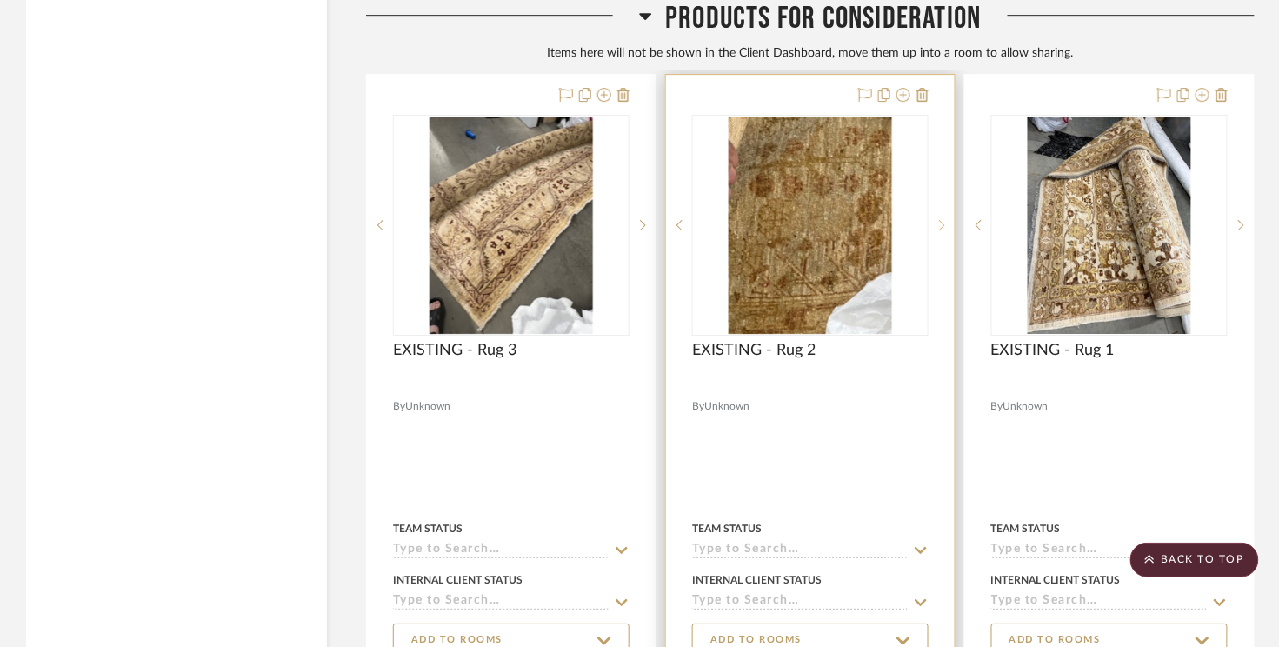
click at [943, 220] on icon at bounding box center [942, 225] width 6 height 10
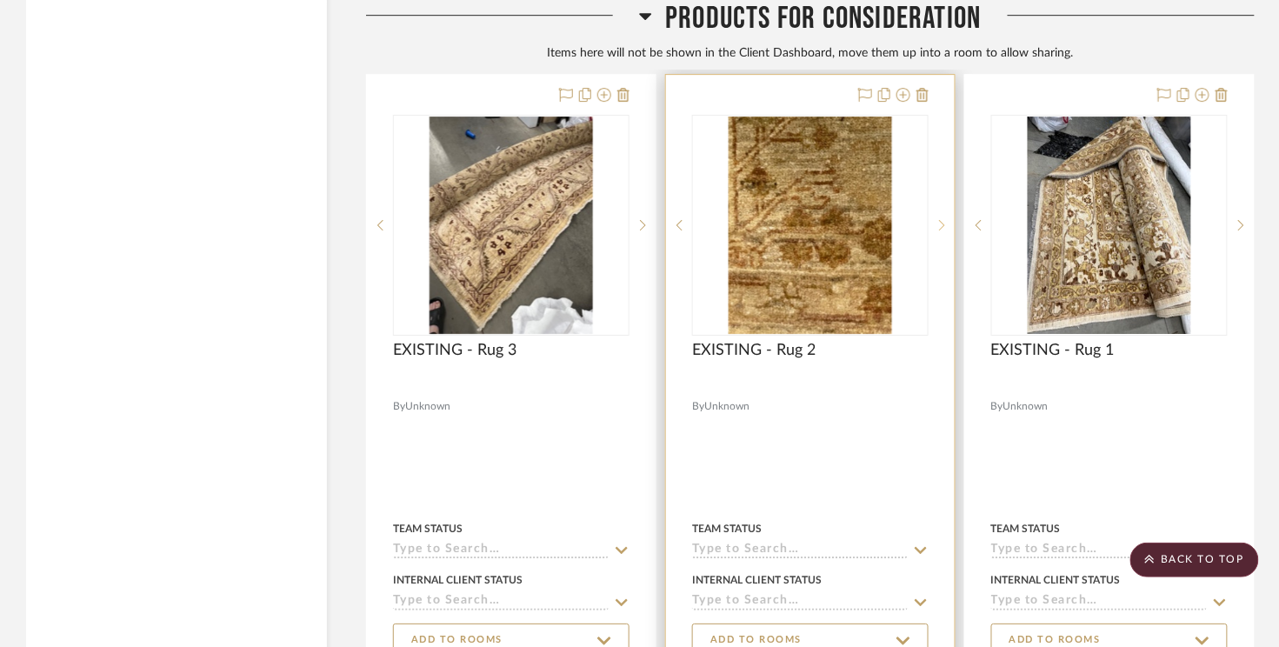
click at [943, 220] on icon at bounding box center [942, 225] width 6 height 10
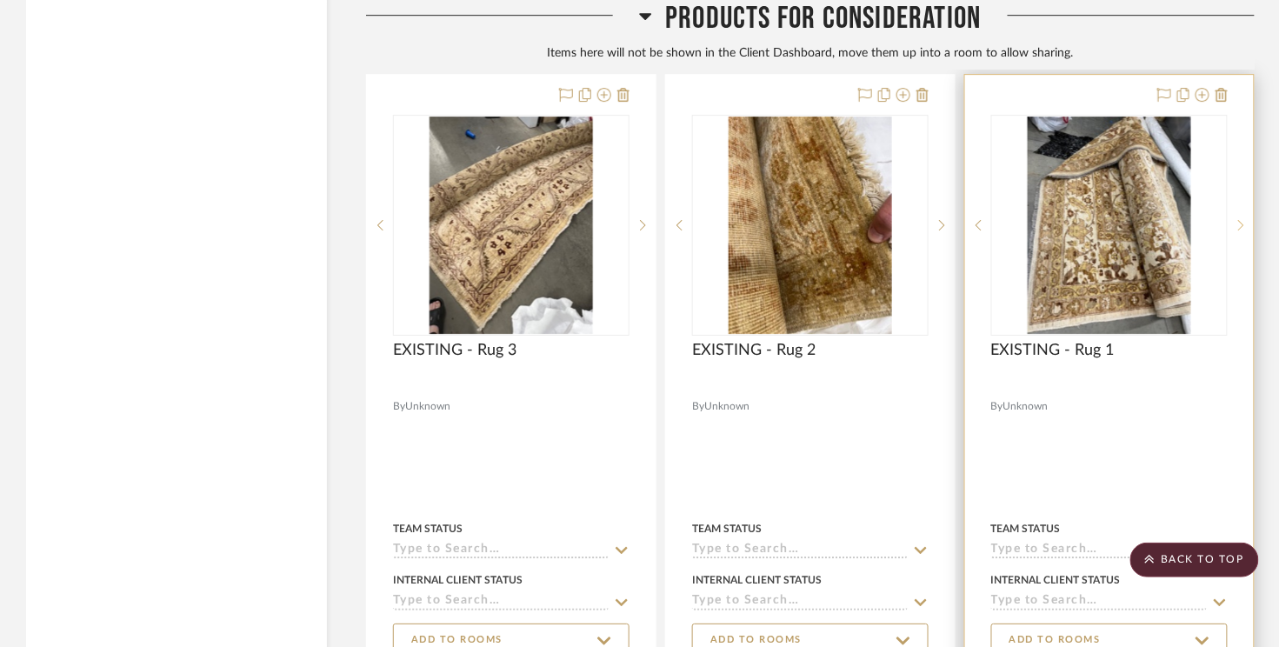
click at [1080, 220] on icon at bounding box center [1241, 225] width 6 height 10
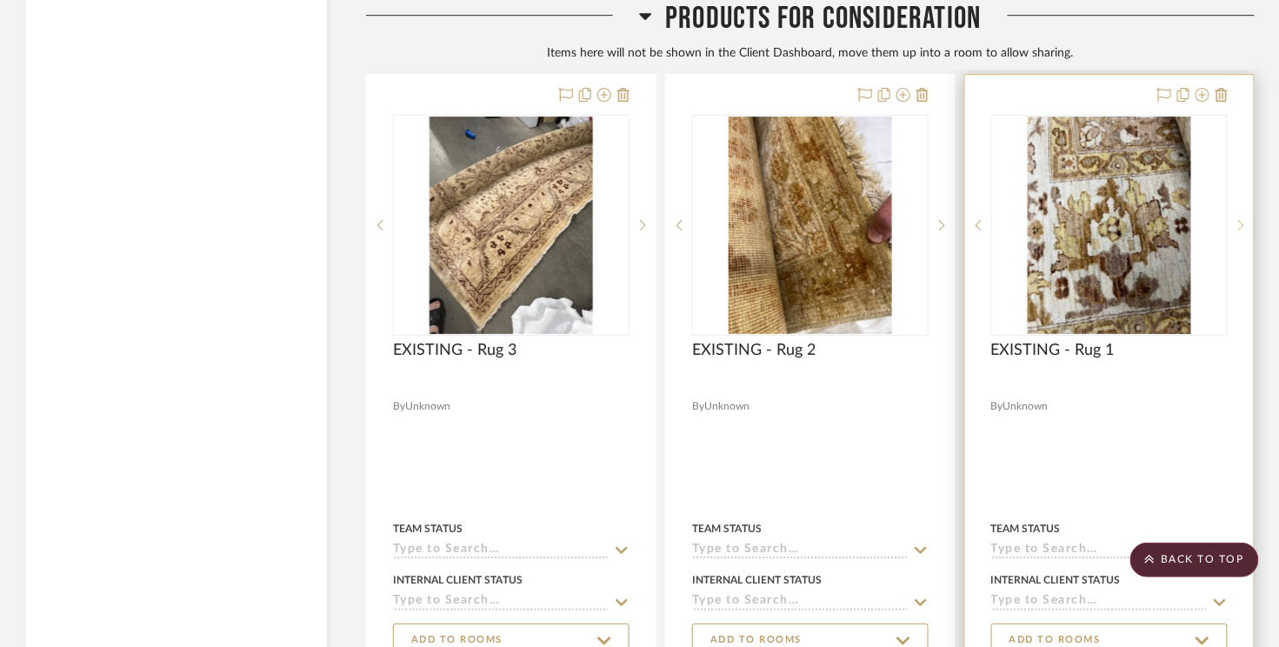
click at [1080, 220] on icon at bounding box center [1241, 225] width 6 height 10
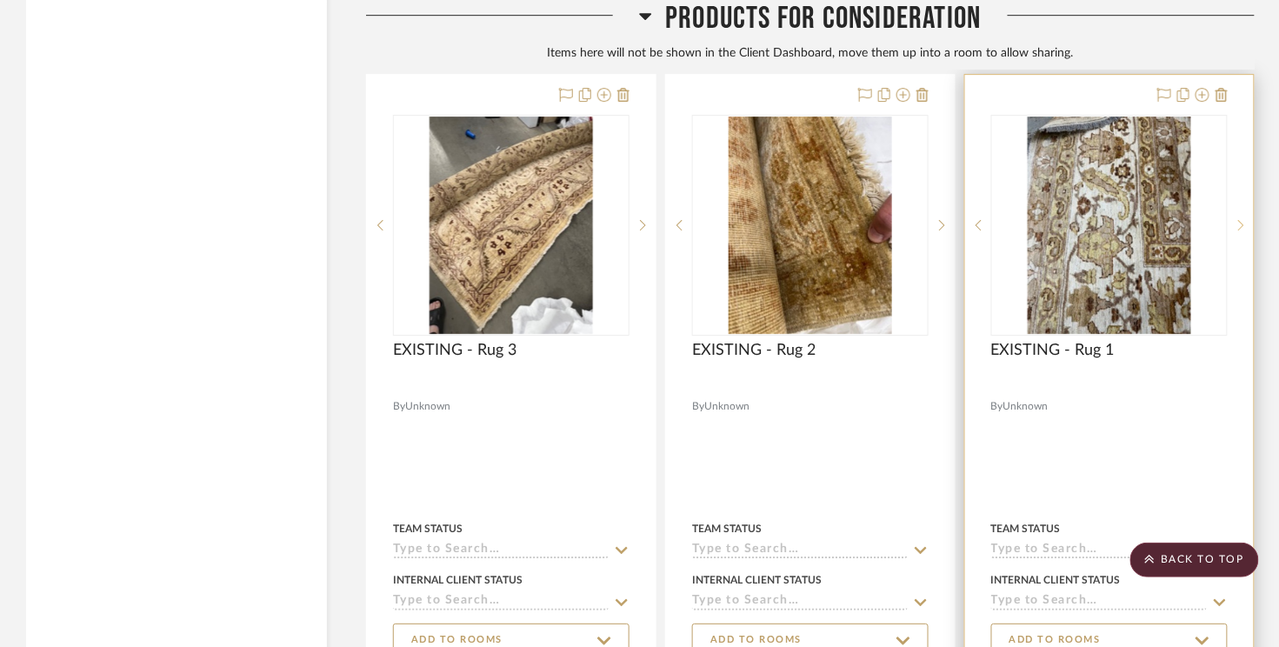
click at [1080, 220] on icon at bounding box center [1241, 225] width 6 height 10
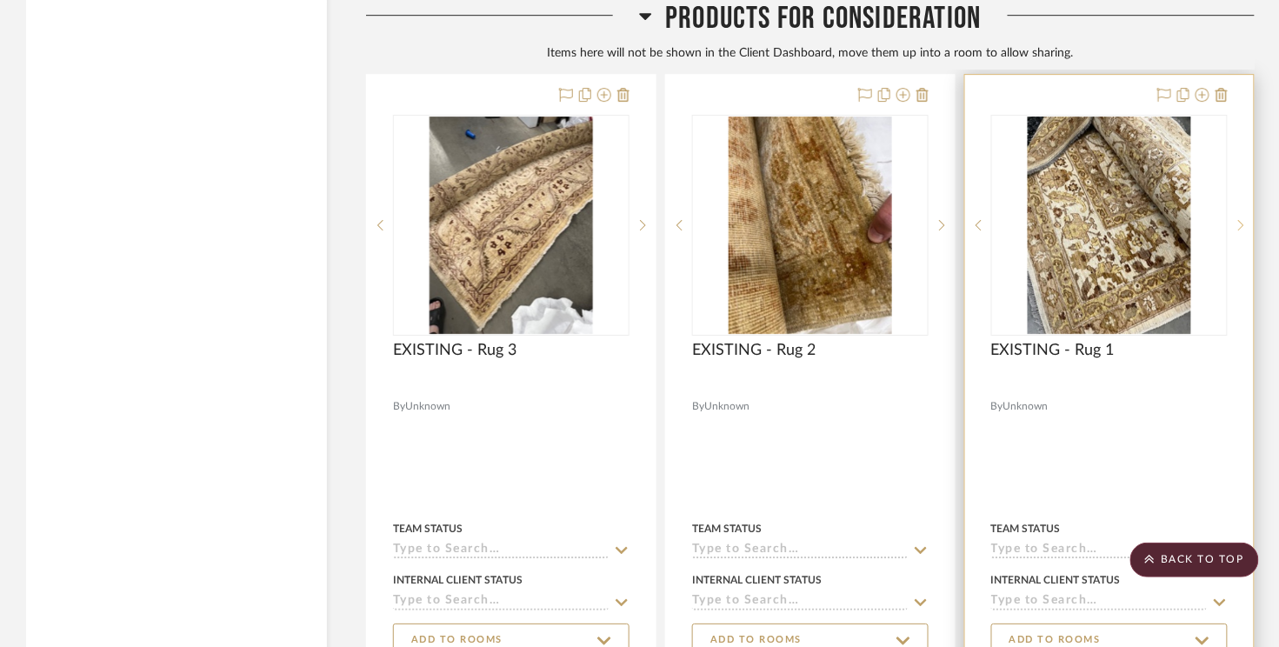
click at [1080, 220] on icon at bounding box center [1241, 225] width 6 height 10
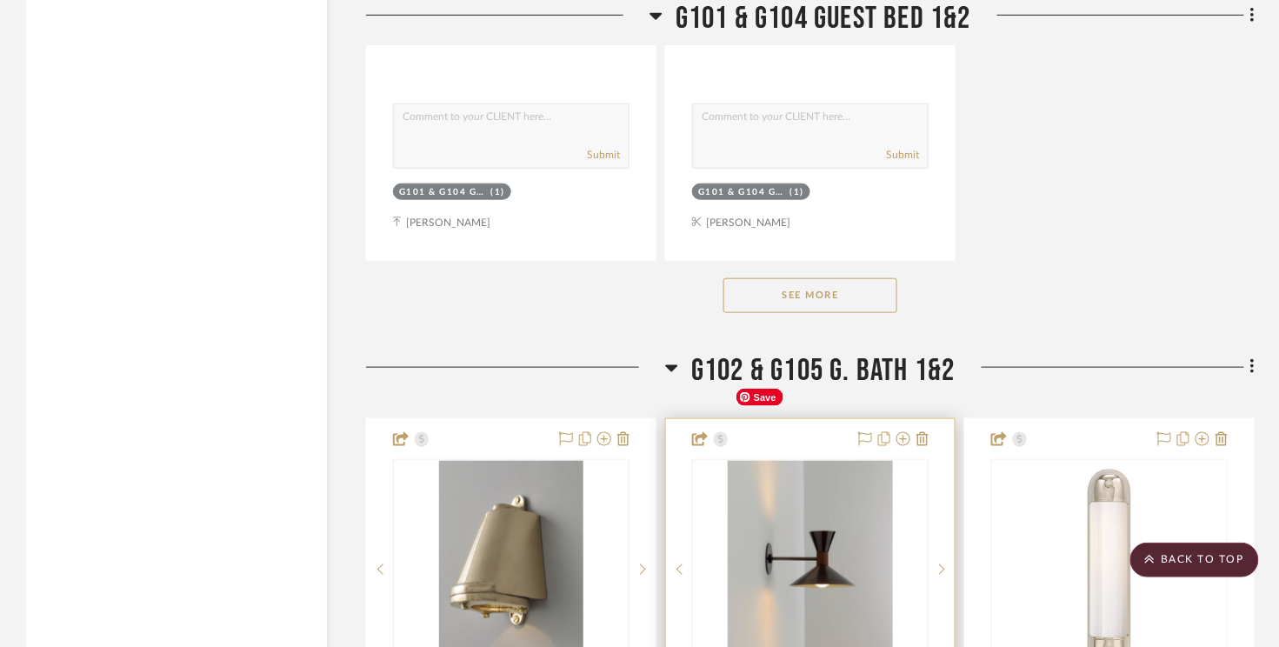
scroll to position [23316, 0]
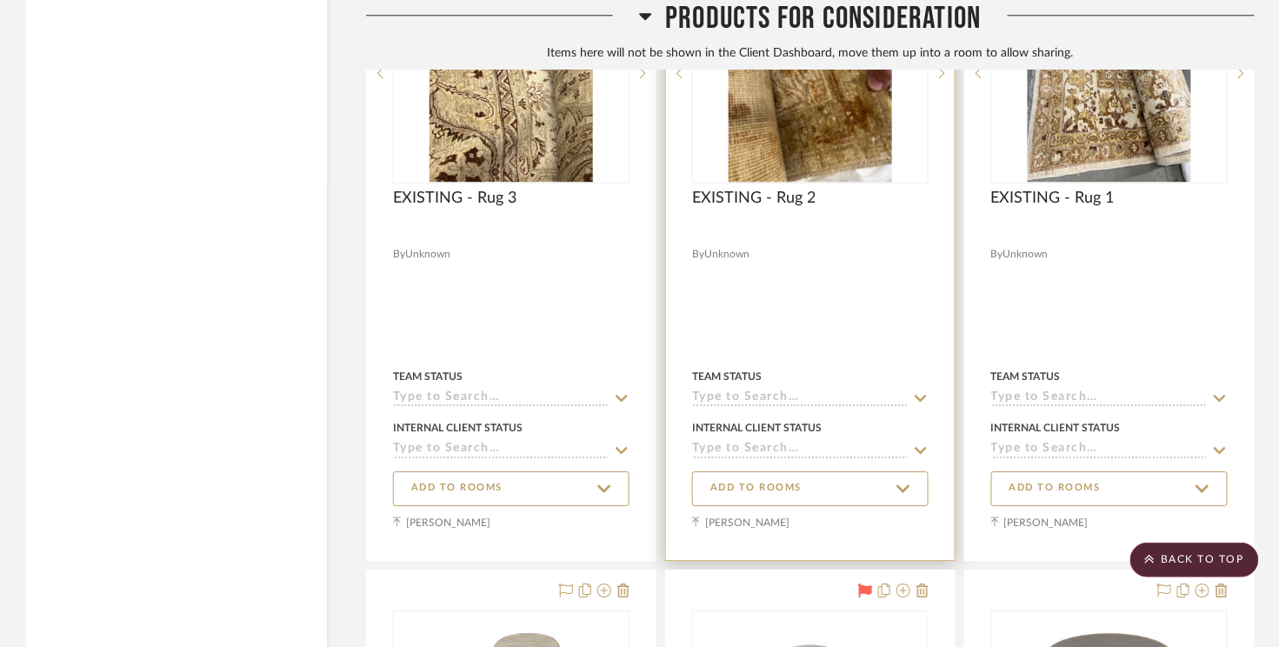
scroll to position [28390, 0]
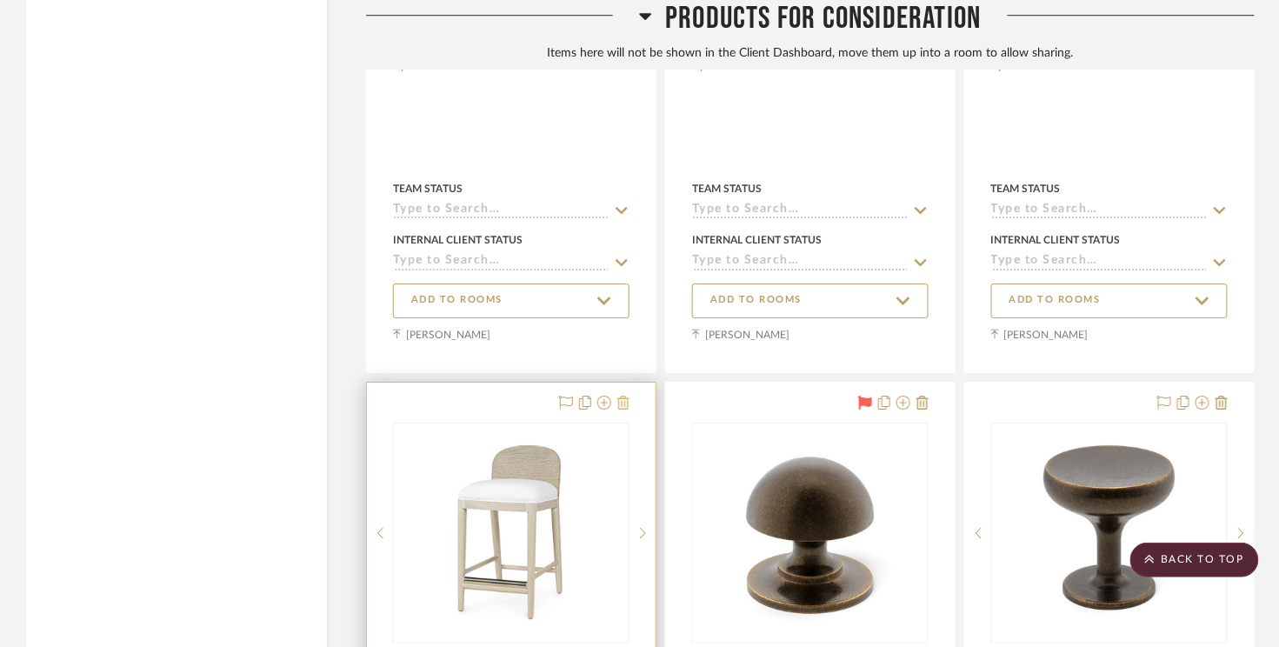
click at [628, 395] on icon at bounding box center [623, 402] width 12 height 14
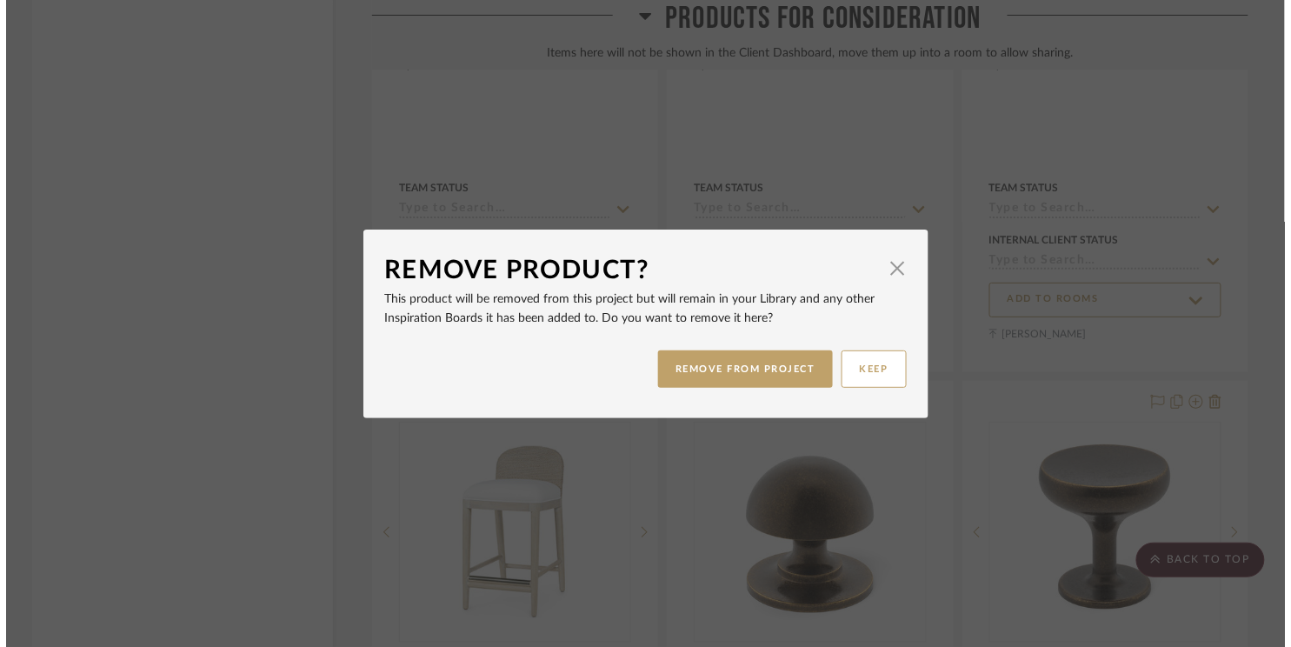
scroll to position [0, 0]
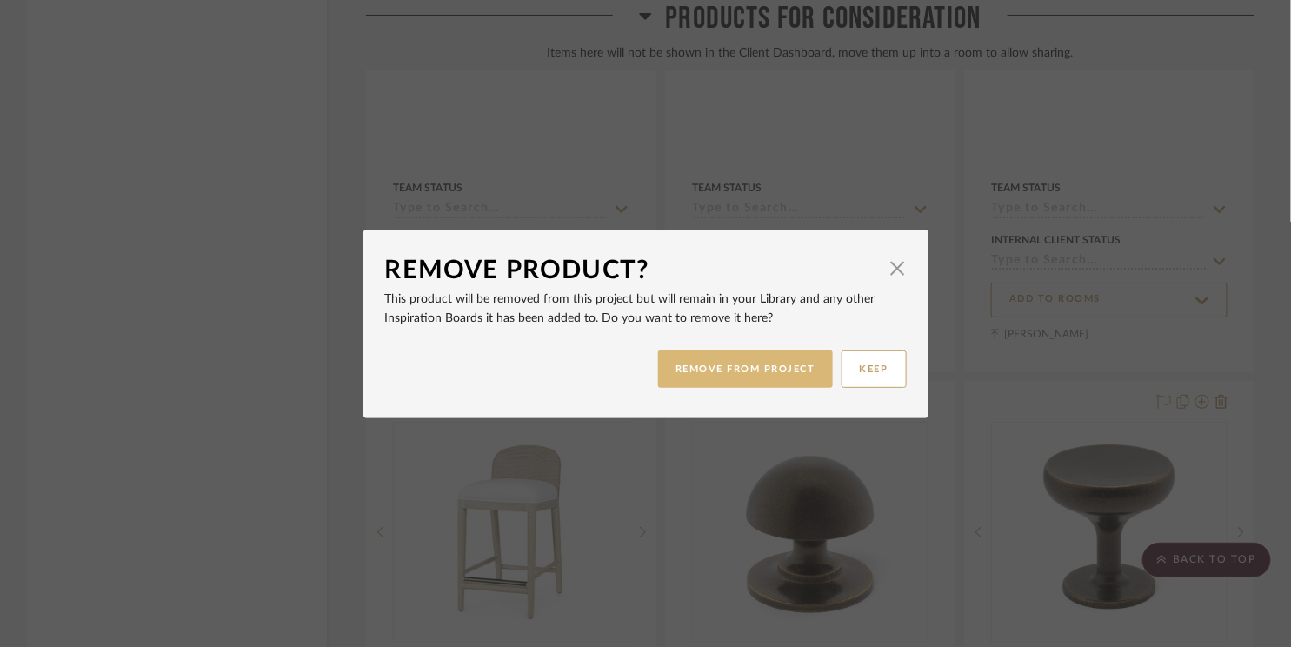
click at [700, 366] on button "REMOVE FROM PROJECT" at bounding box center [745, 368] width 175 height 37
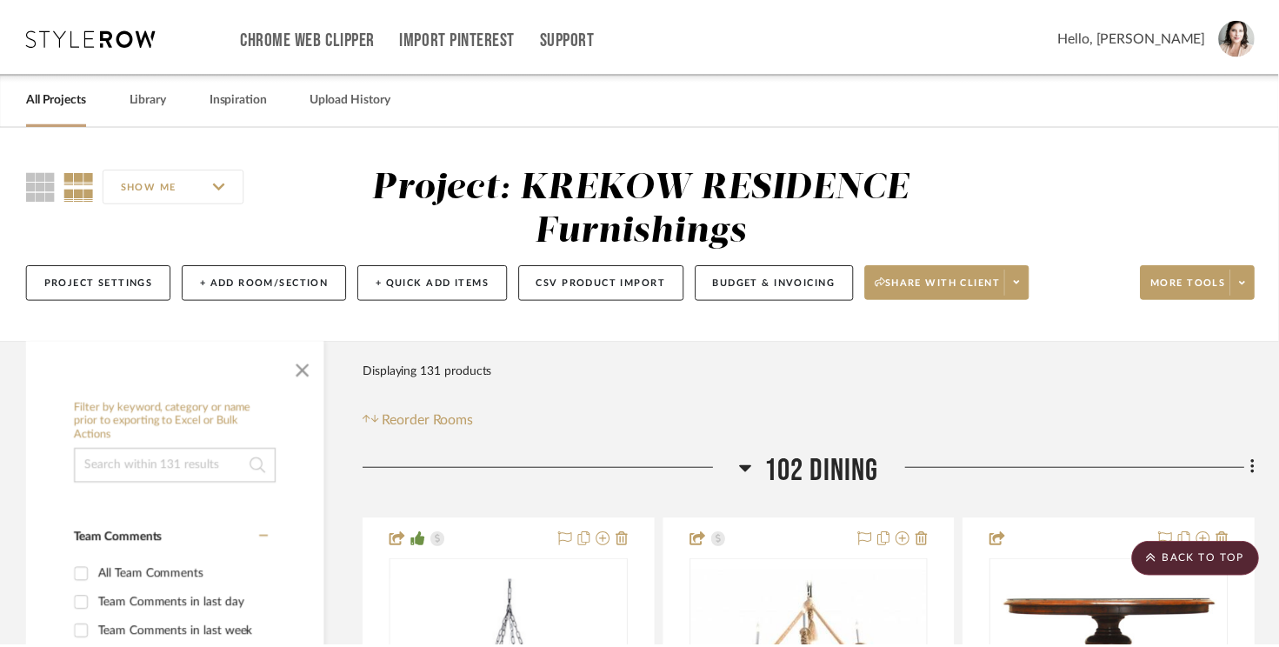
scroll to position [28390, 0]
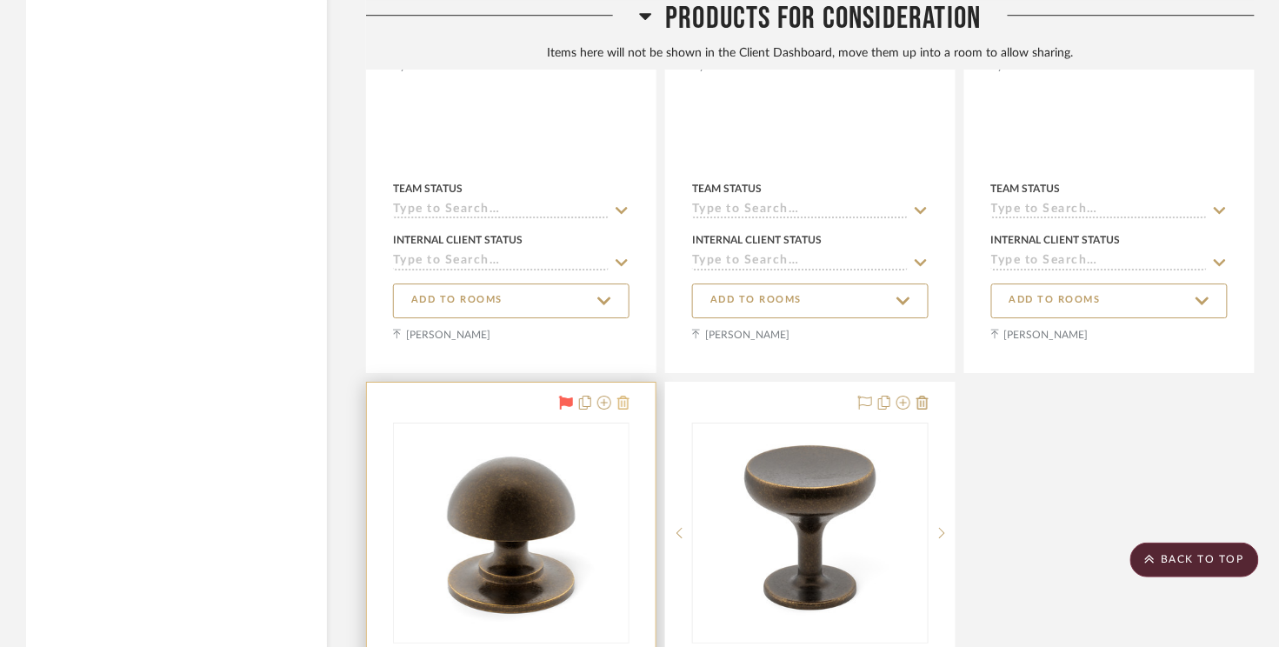
click at [623, 395] on icon at bounding box center [623, 402] width 12 height 14
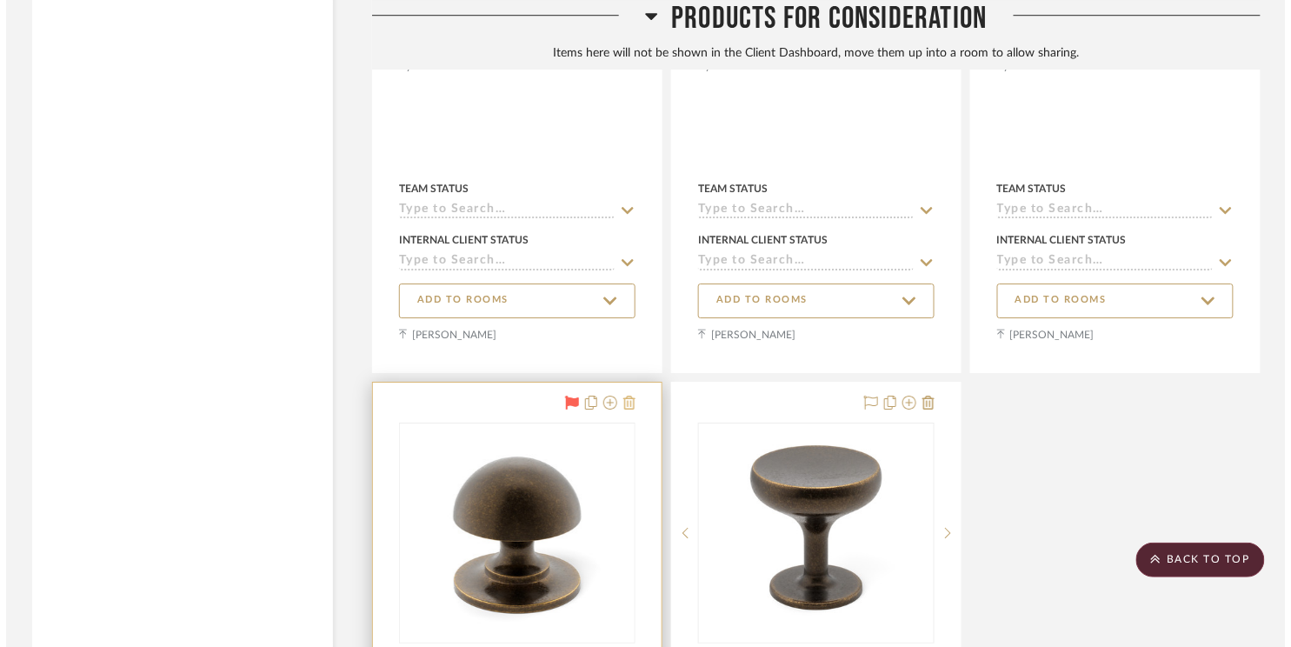
scroll to position [0, 0]
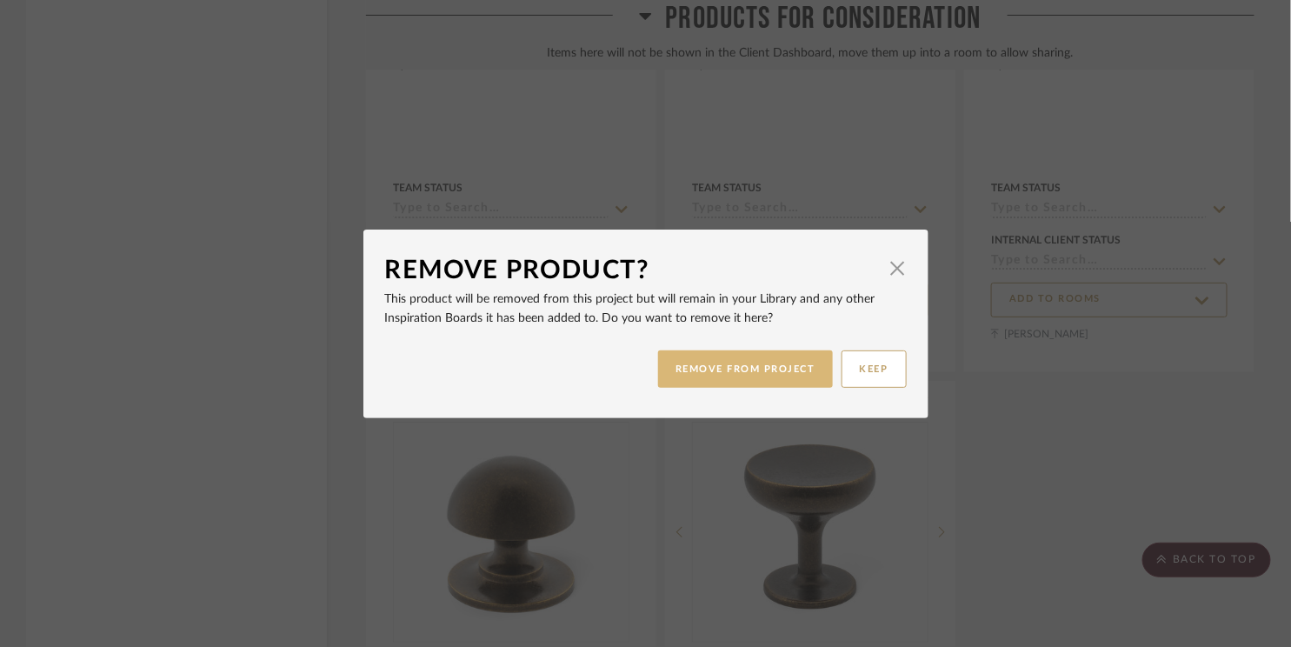
click at [727, 366] on button "REMOVE FROM PROJECT" at bounding box center [745, 368] width 175 height 37
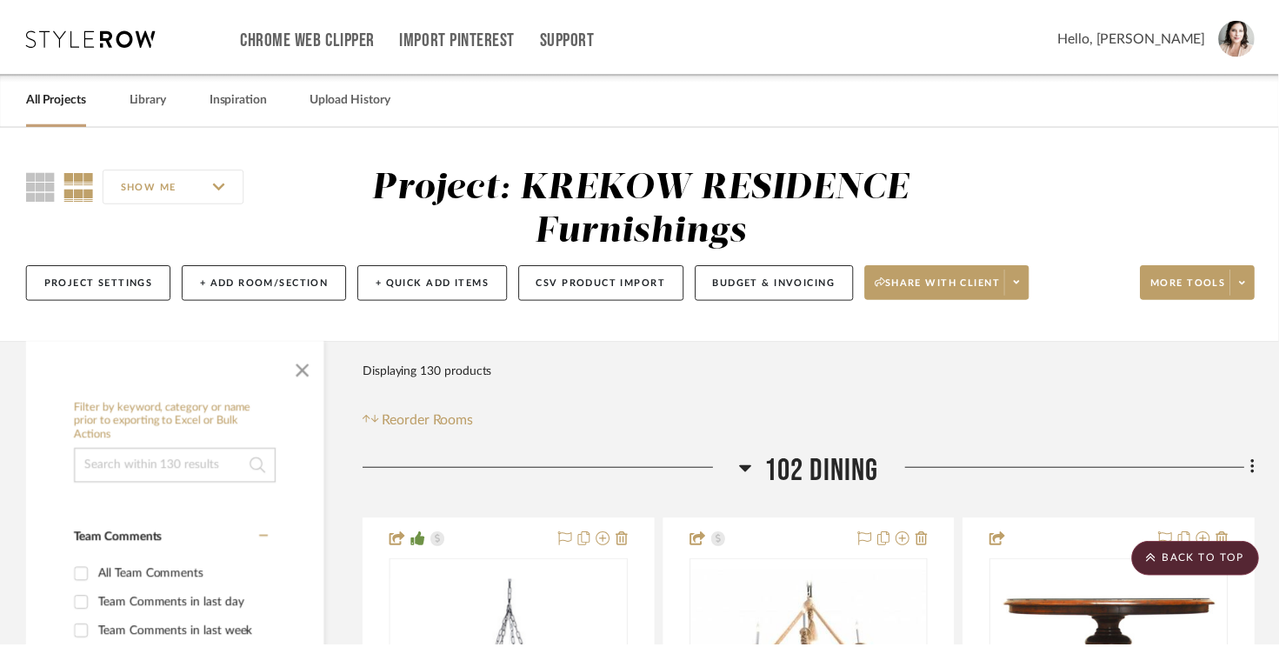
scroll to position [28390, 0]
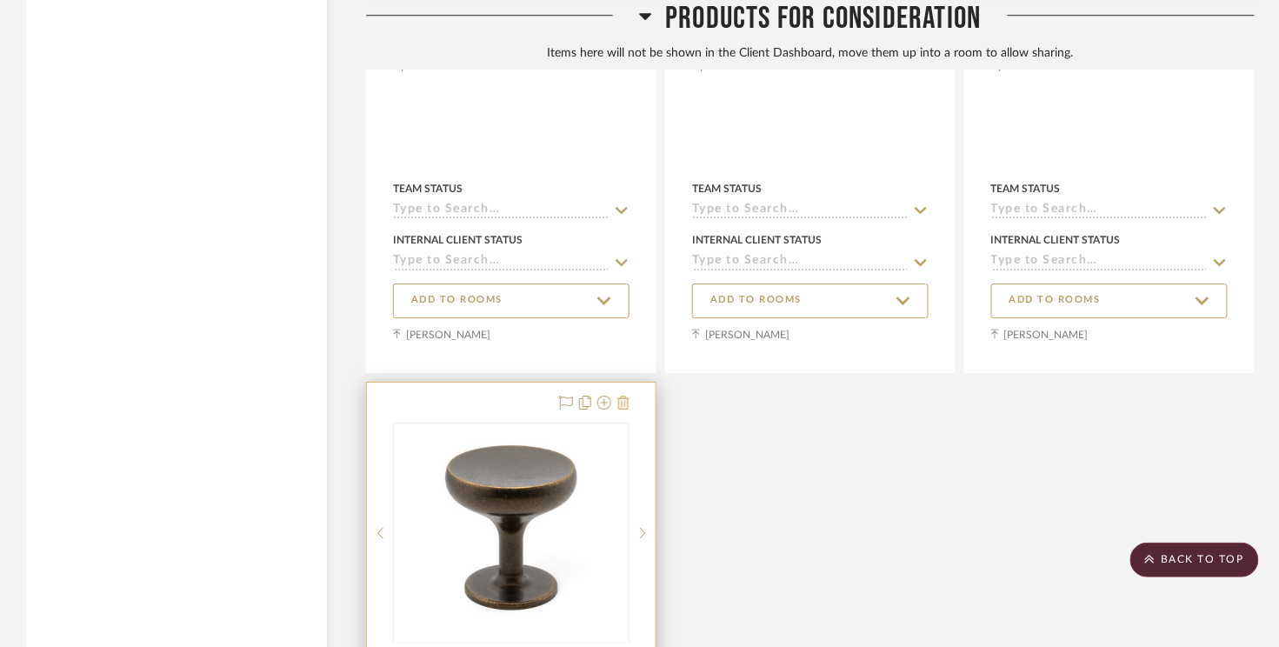
click at [626, 395] on icon at bounding box center [623, 402] width 12 height 14
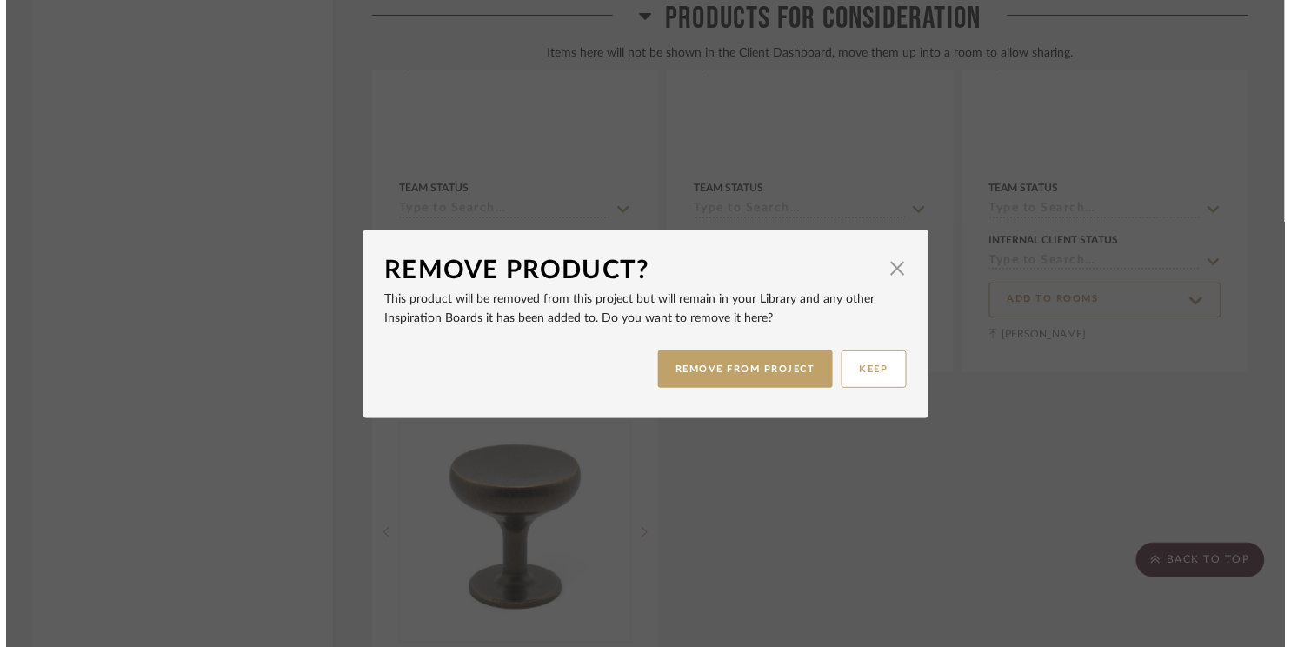
scroll to position [0, 0]
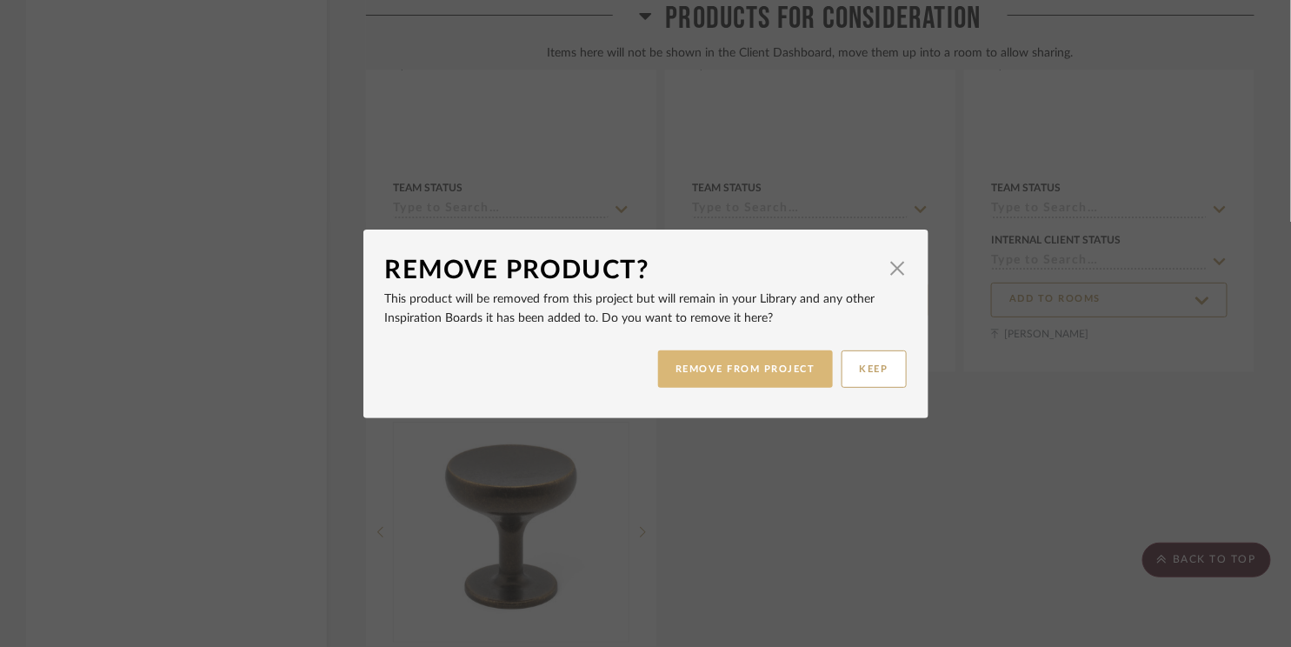
click at [739, 365] on button "REMOVE FROM PROJECT" at bounding box center [745, 368] width 175 height 37
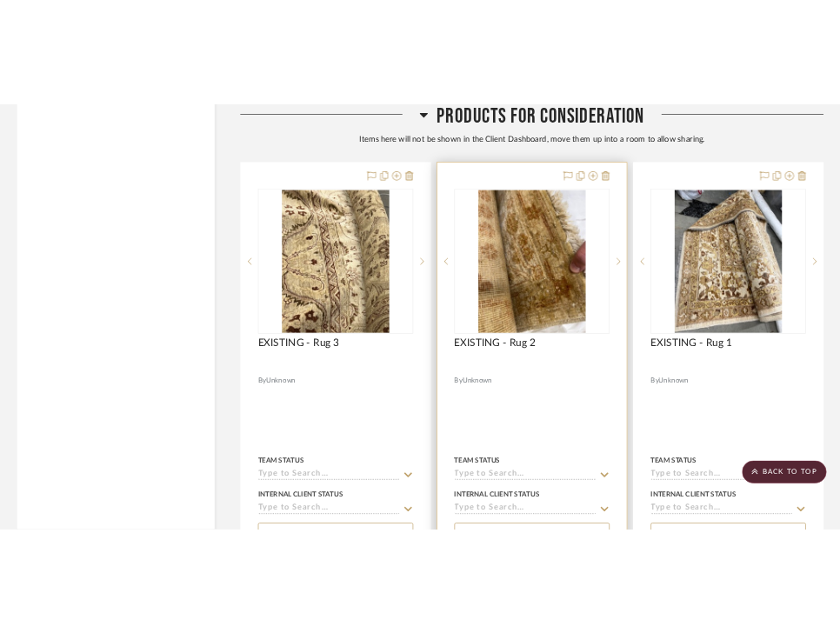
scroll to position [27641, 0]
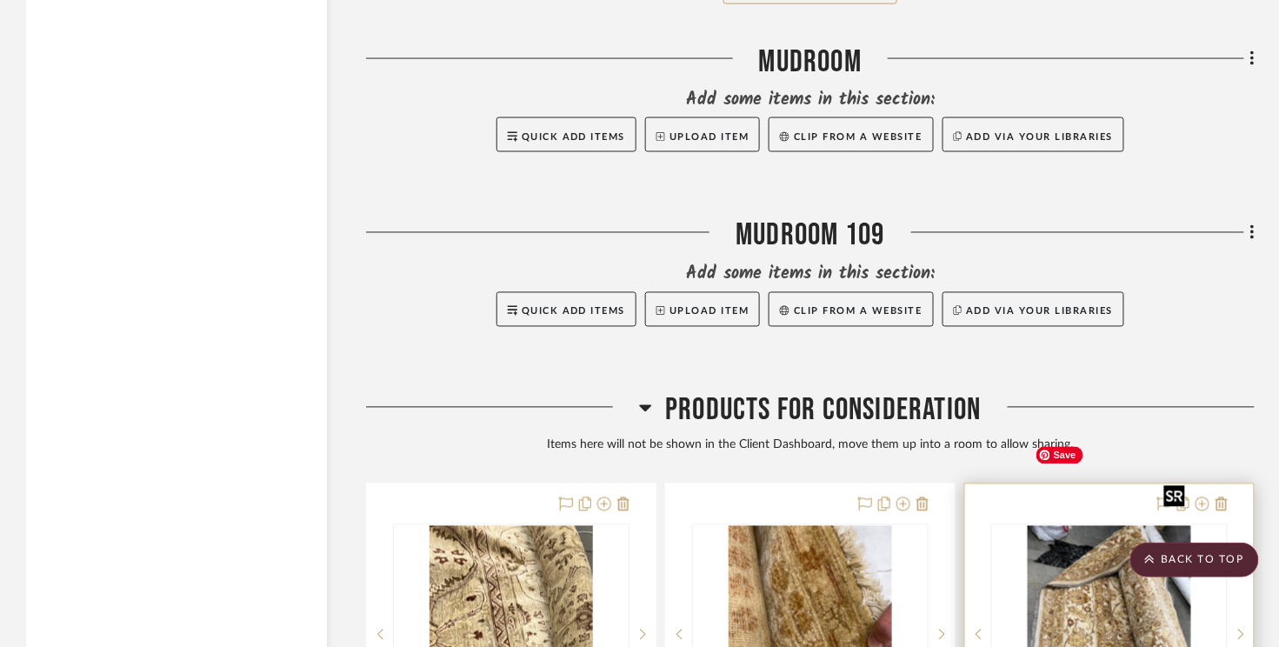
click at [1027, 524] on div at bounding box center [1109, 634] width 236 height 221
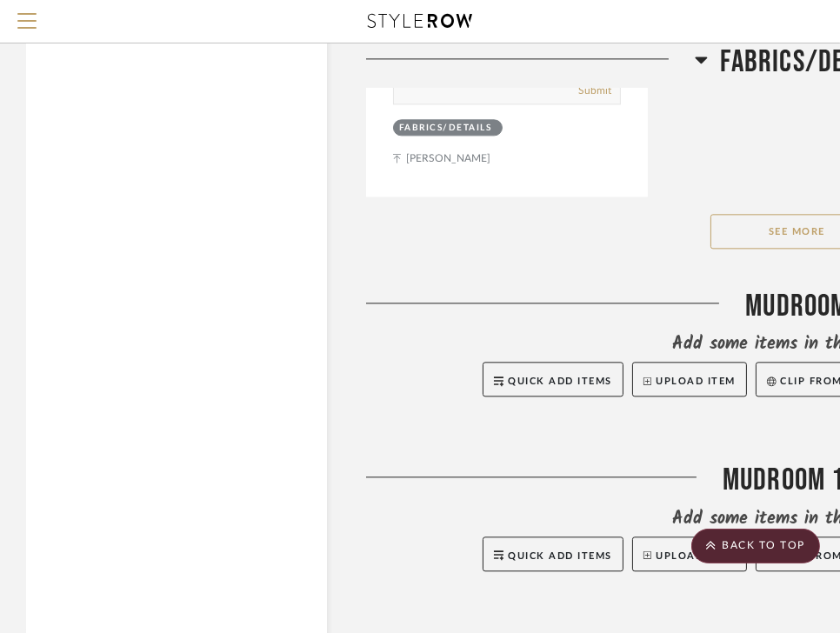
scroll to position [27301, 0]
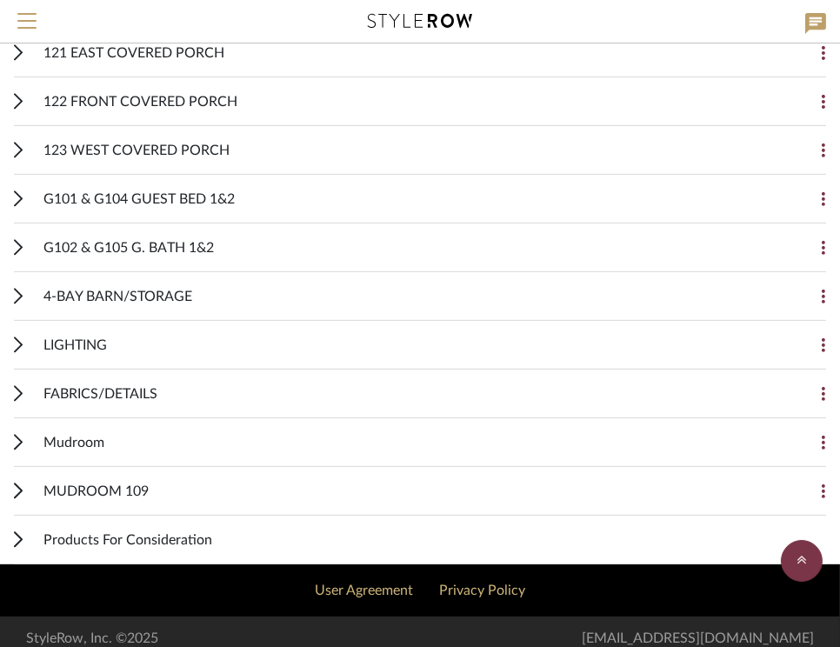
scroll to position [826, 0]
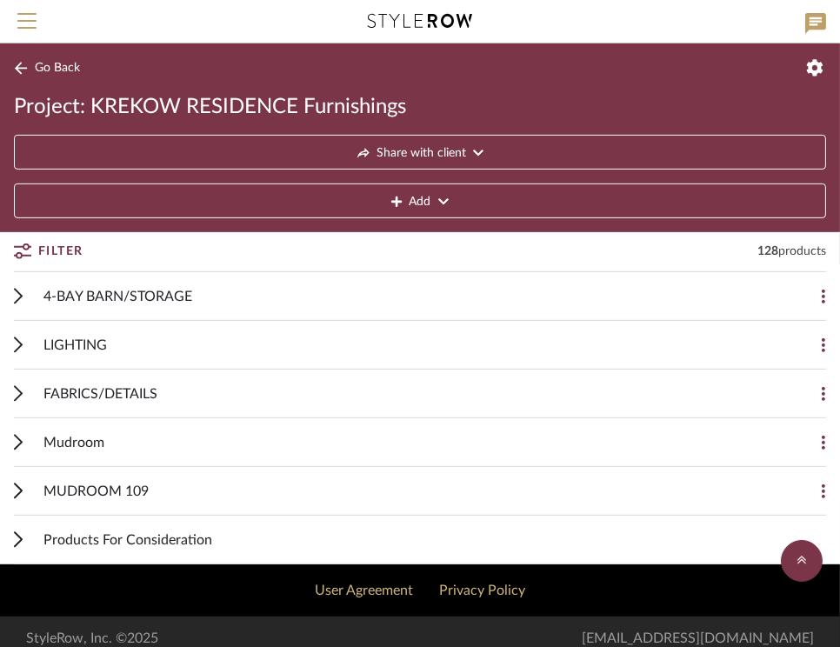
click at [26, 530] on div "Products For Consideration" at bounding box center [420, 539] width 812 height 49
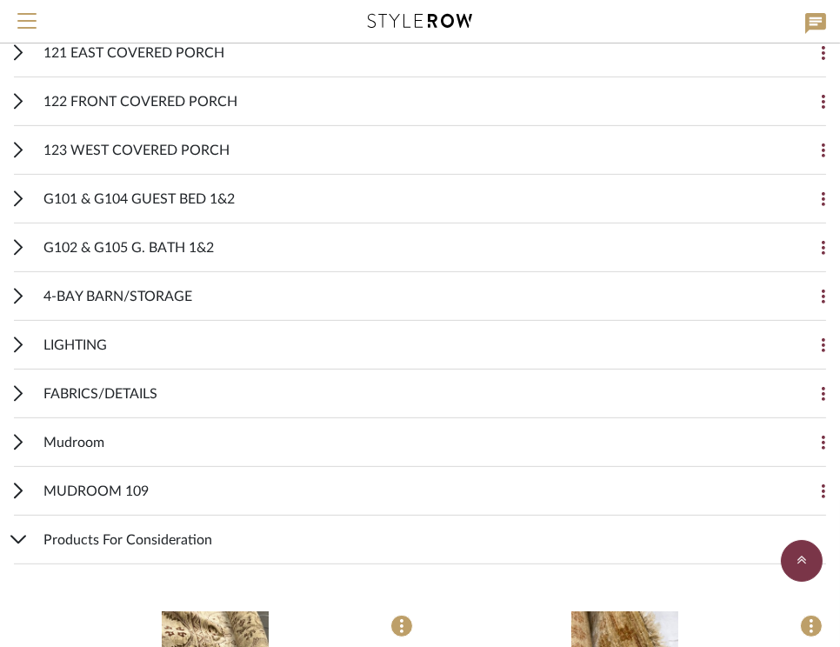
scroll to position [1384, 0]
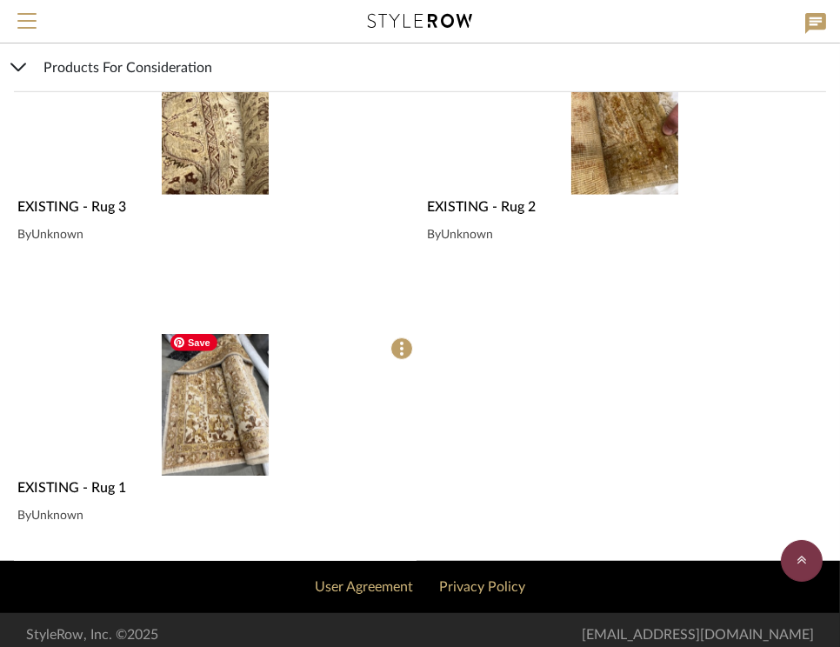
click at [211, 429] on img "0" at bounding box center [215, 405] width 106 height 142
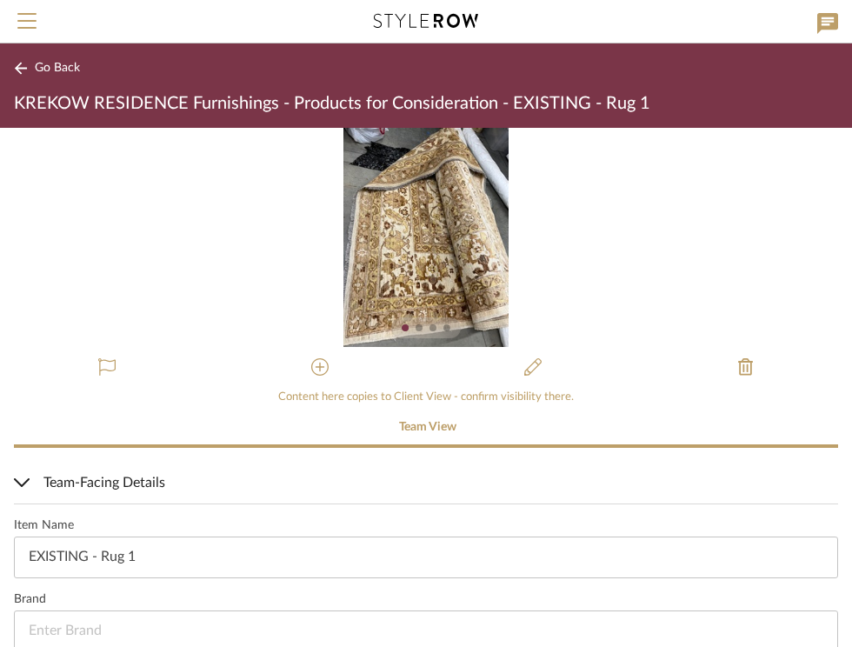
click at [522, 225] on div "0" at bounding box center [426, 237] width 852 height 219
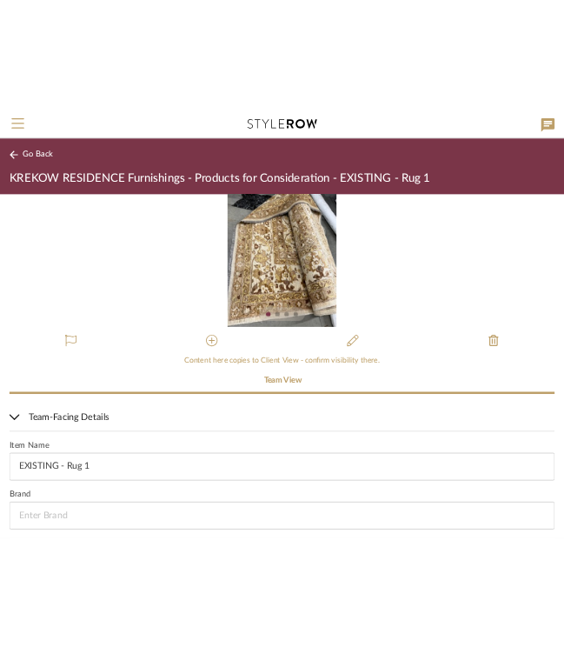
scroll to position [50, 0]
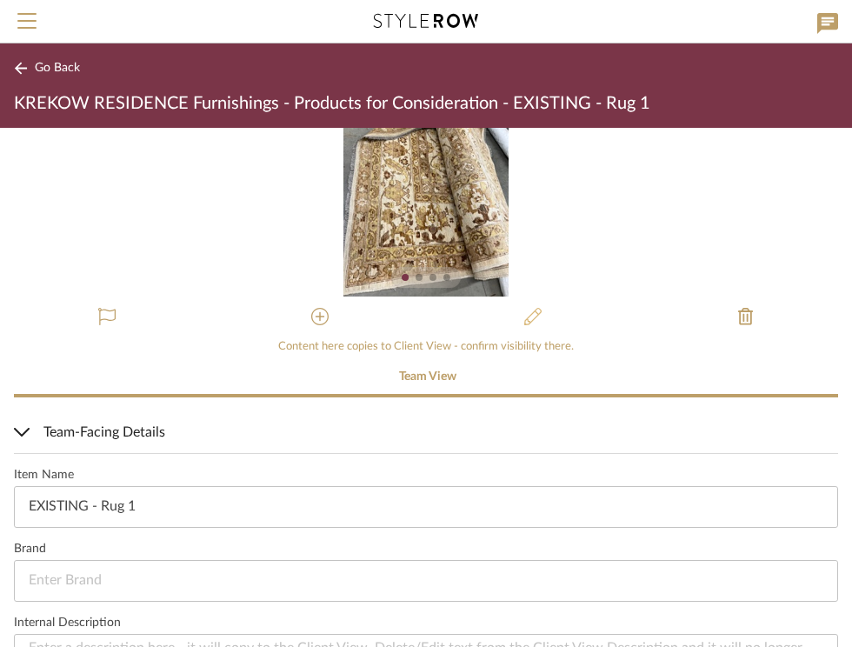
click at [525, 319] on icon at bounding box center [532, 316] width 17 height 17
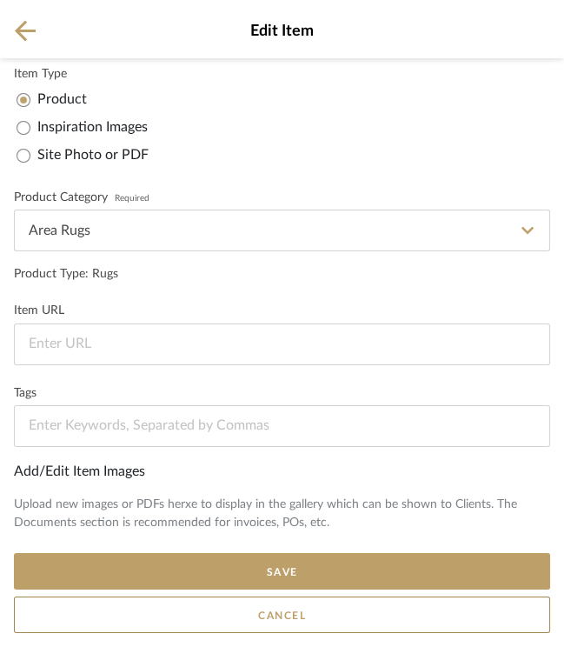
scroll to position [319, 0]
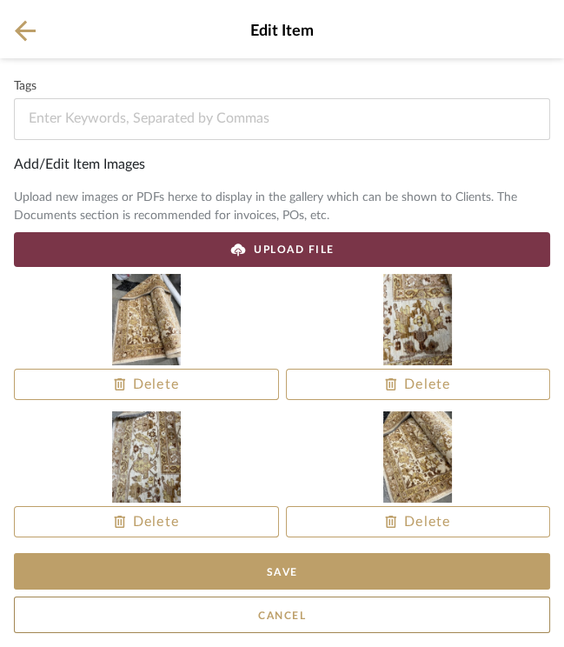
drag, startPoint x: 398, startPoint y: 322, endPoint x: 305, endPoint y: 329, distance: 93.3
click at [305, 329] on div at bounding box center [418, 319] width 265 height 91
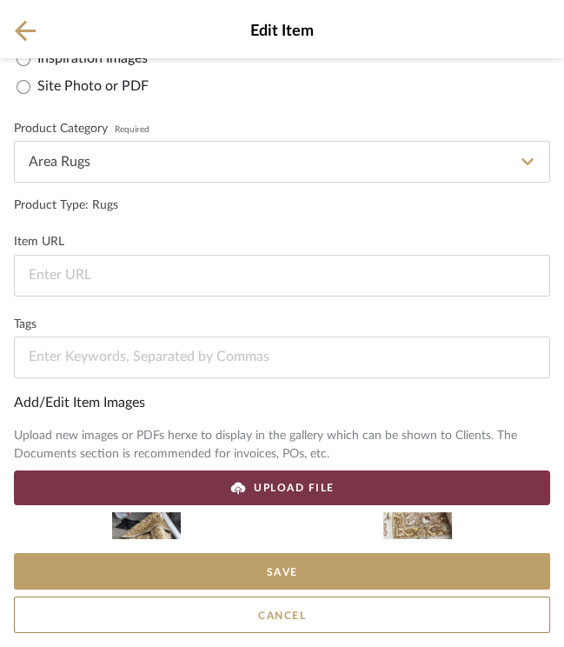
scroll to position [0, 0]
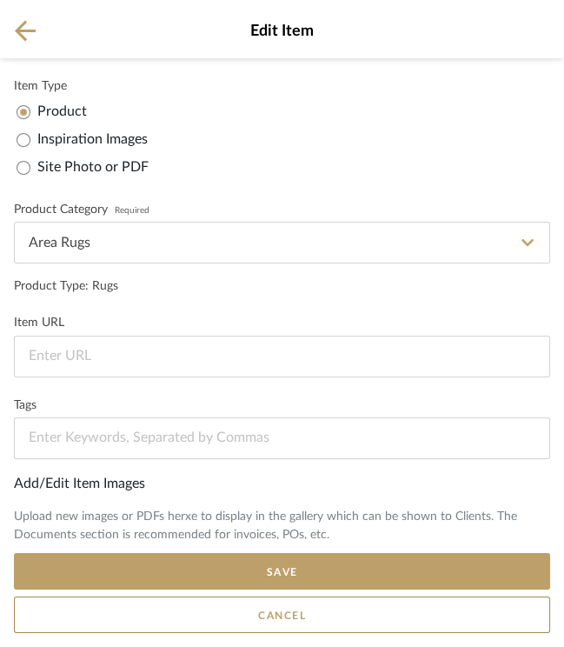
click at [17, 21] on icon at bounding box center [25, 31] width 21 height 22
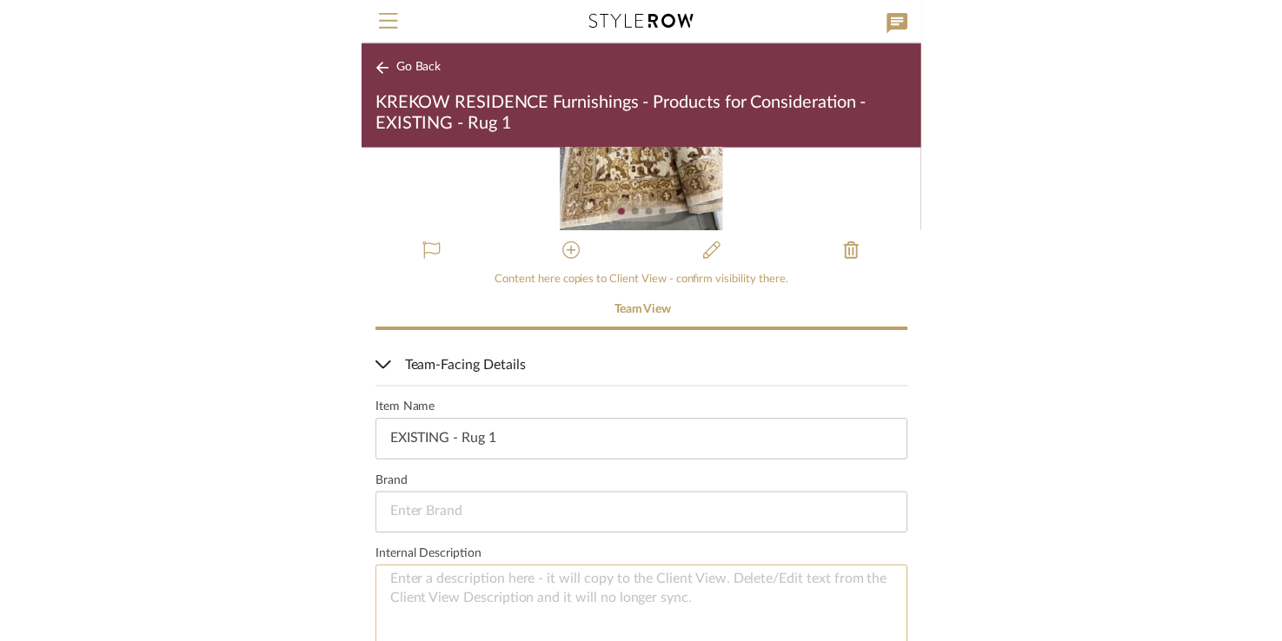
scroll to position [96, 0]
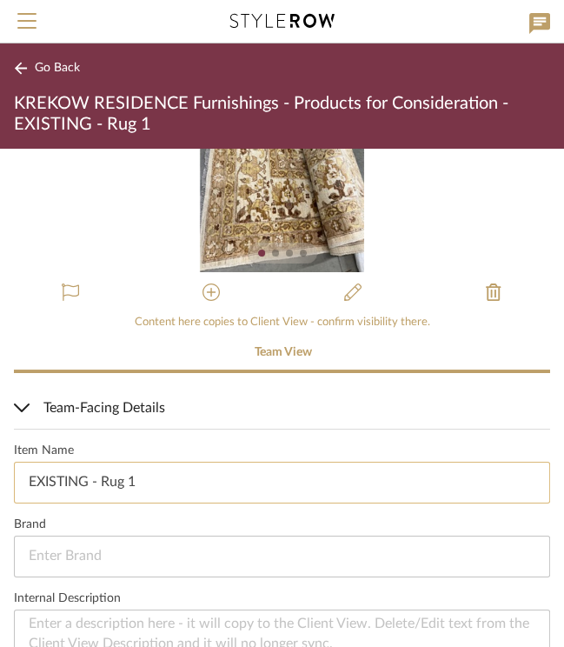
click at [222, 486] on input "EXISTING - Rug 1" at bounding box center [282, 483] width 536 height 42
type input "EXISTING - Rug 1 previously in MB"
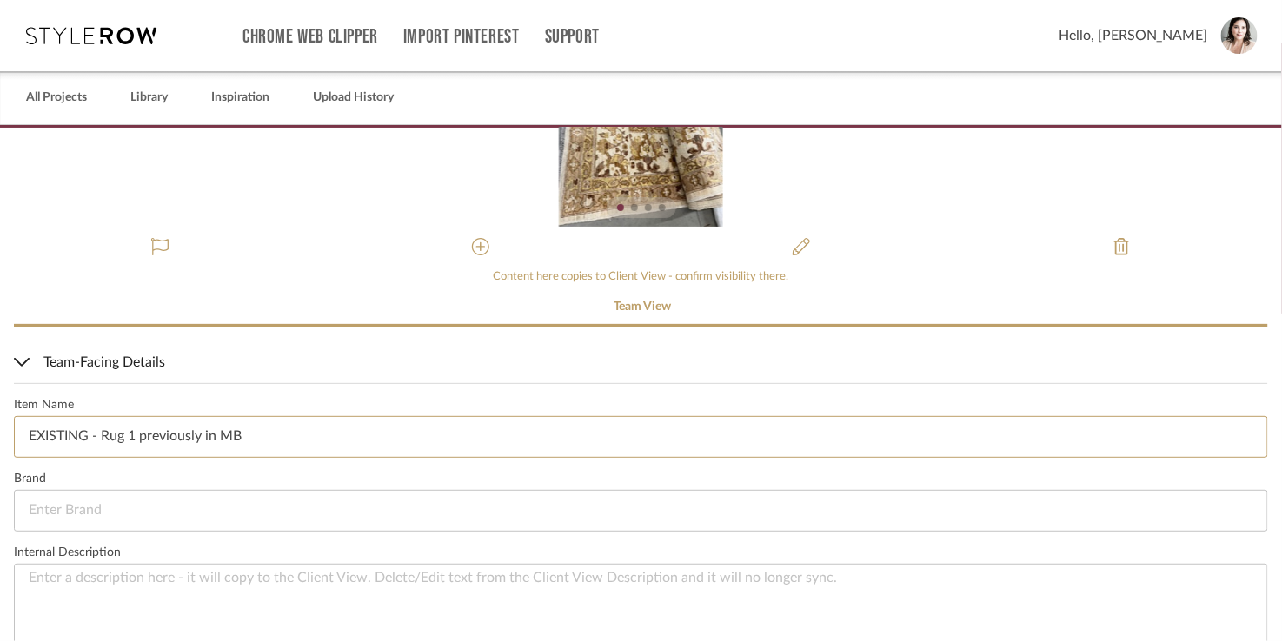
scroll to position [0, 0]
